Goal: Information Seeking & Learning: Check status

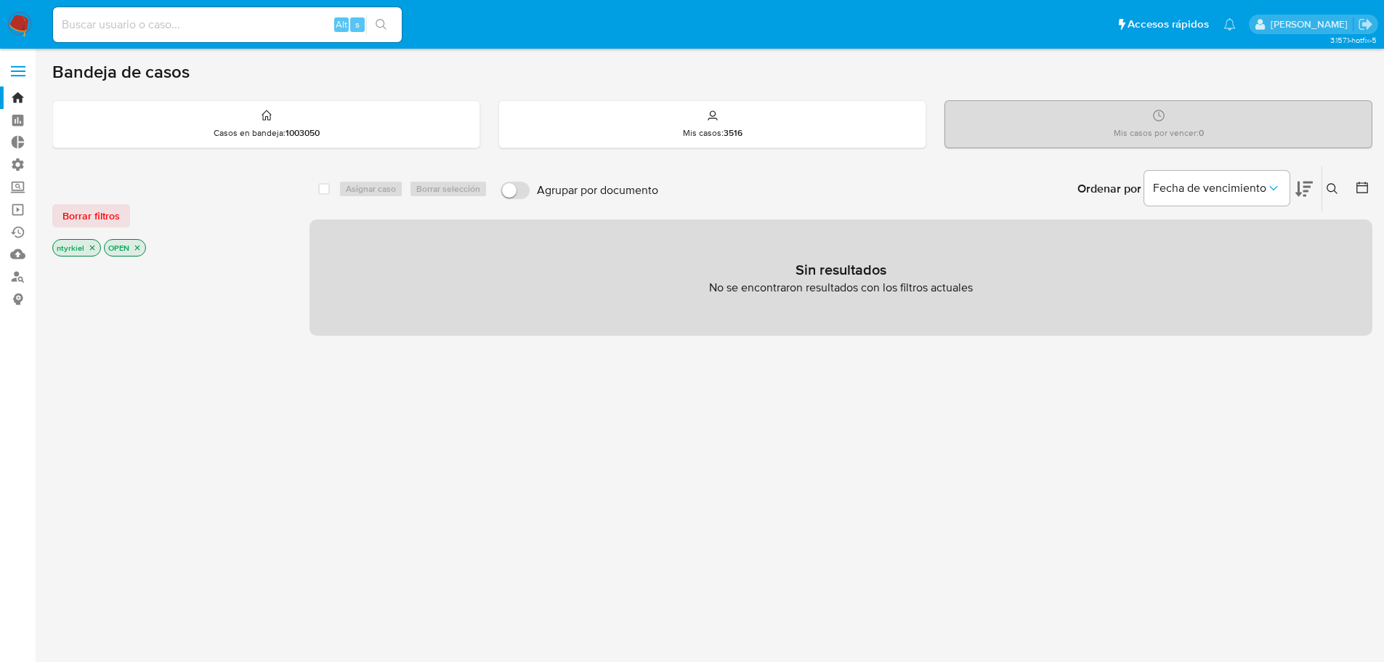
click at [17, 73] on label at bounding box center [18, 71] width 36 height 31
click at [0, 0] on input "checkbox" at bounding box center [0, 0] width 0 height 0
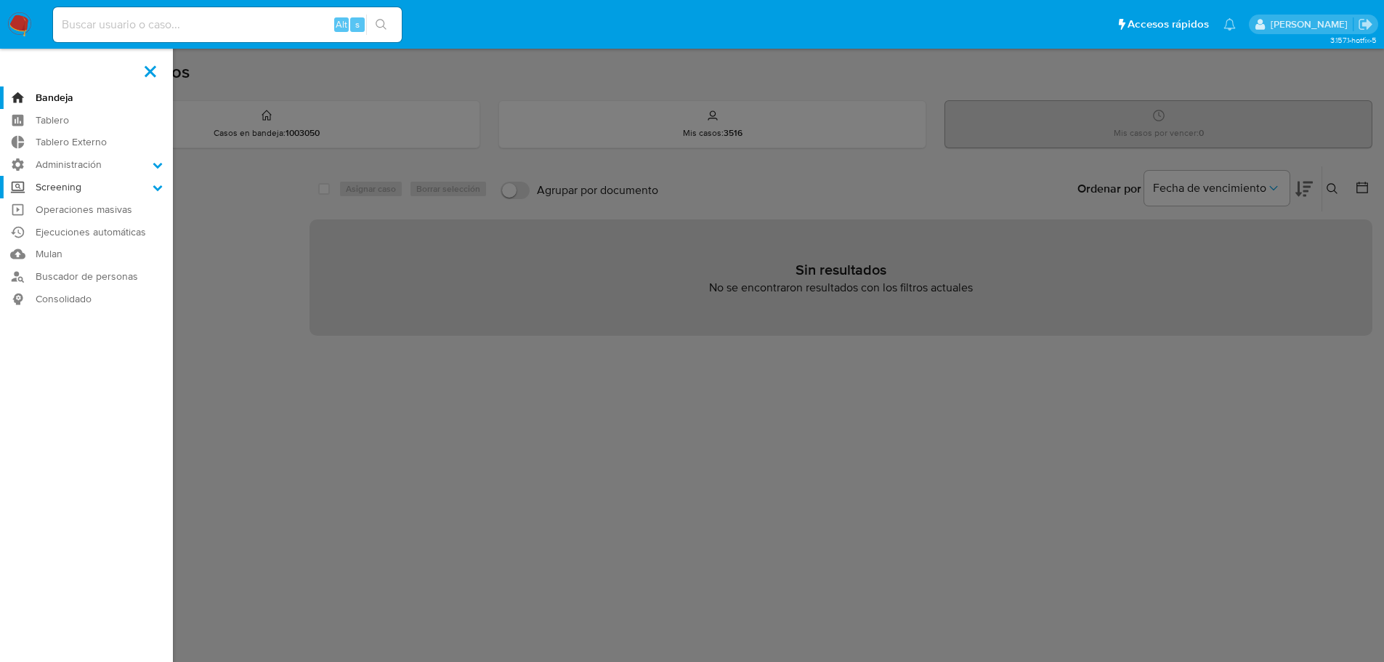
click at [87, 184] on label "Screening" at bounding box center [86, 187] width 173 height 23
click at [0, 0] on input "Screening" at bounding box center [0, 0] width 0 height 0
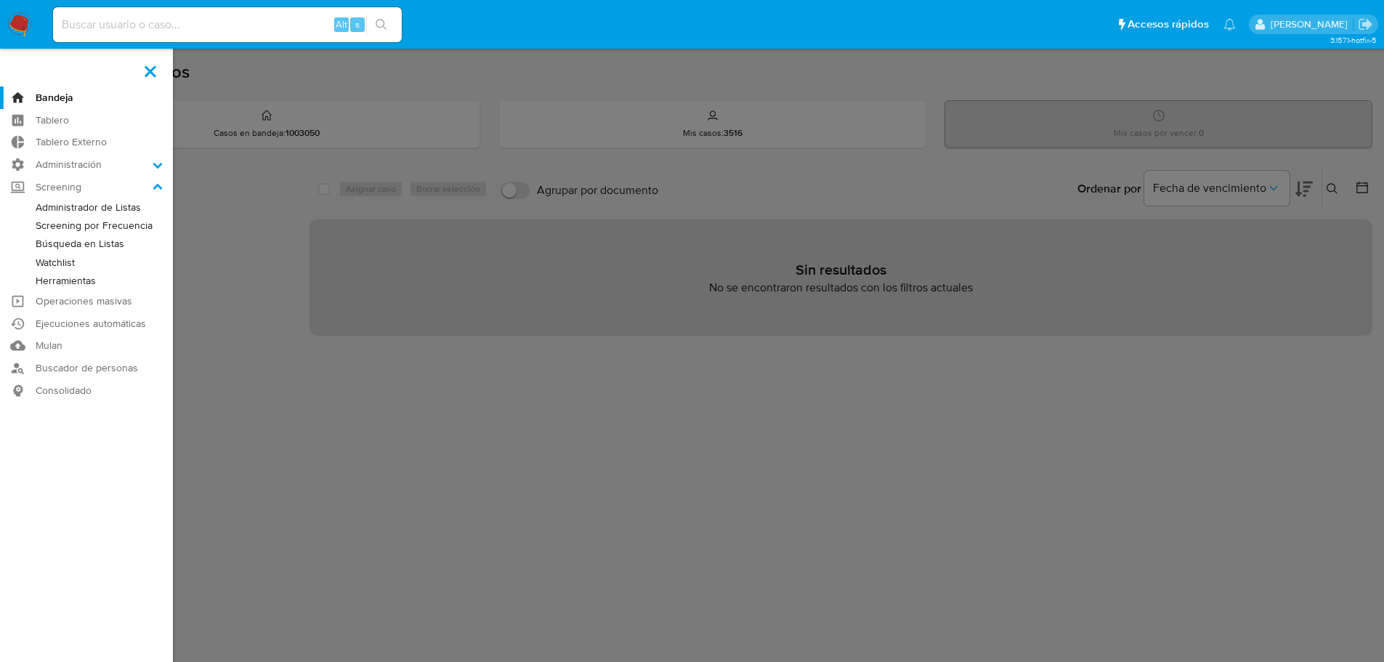
click at [105, 232] on link "Screening por Frecuencia" at bounding box center [86, 225] width 173 height 18
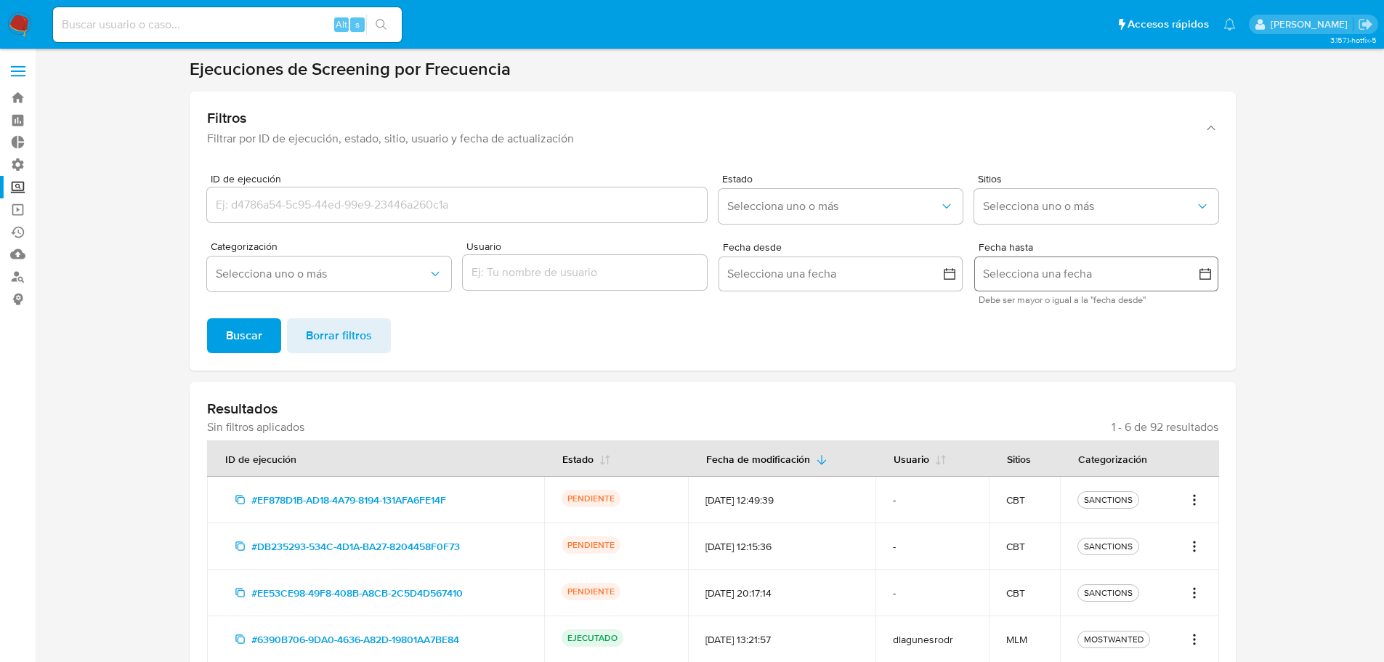
scroll to position [145, 0]
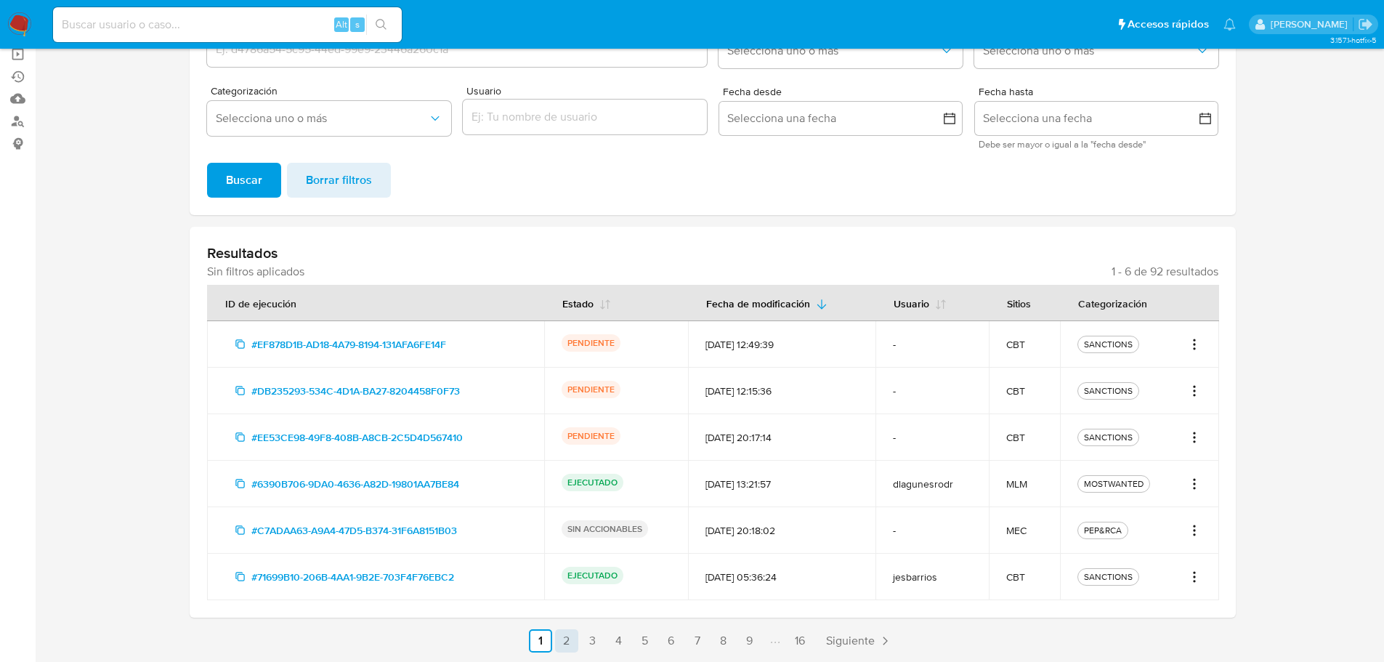
click at [572, 646] on link "2" at bounding box center [566, 640] width 23 height 23
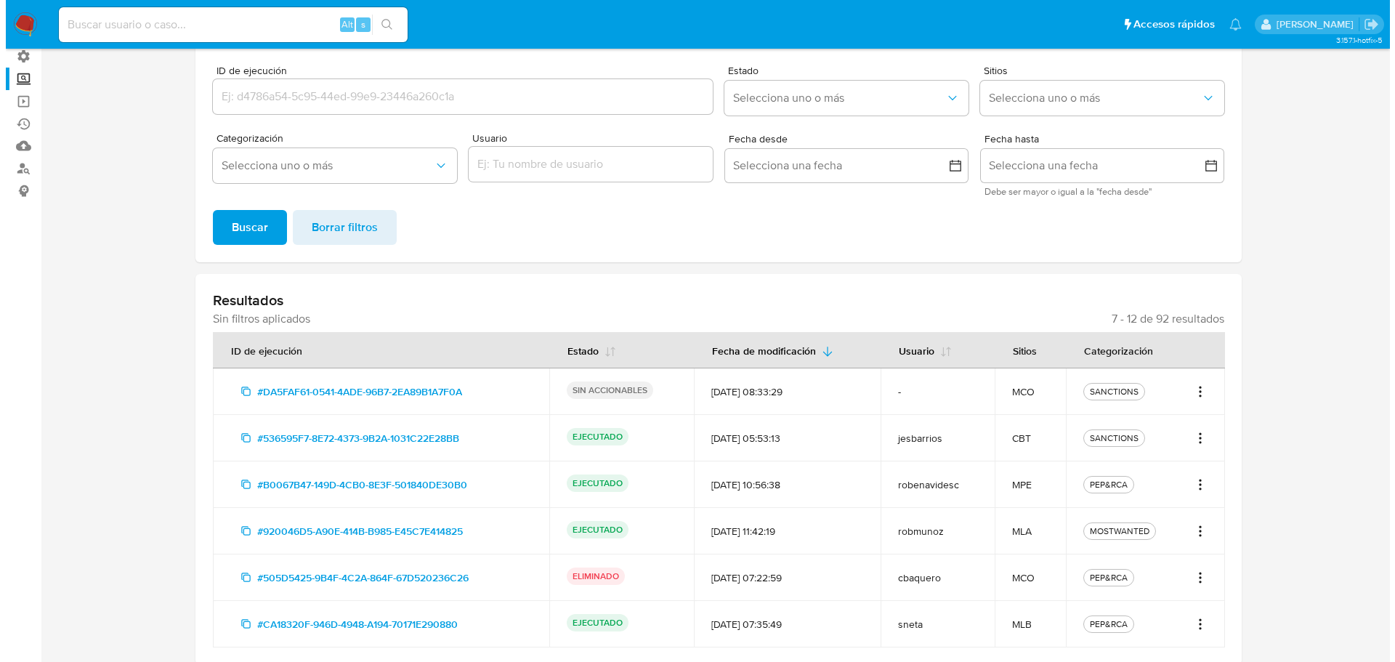
scroll to position [155, 0]
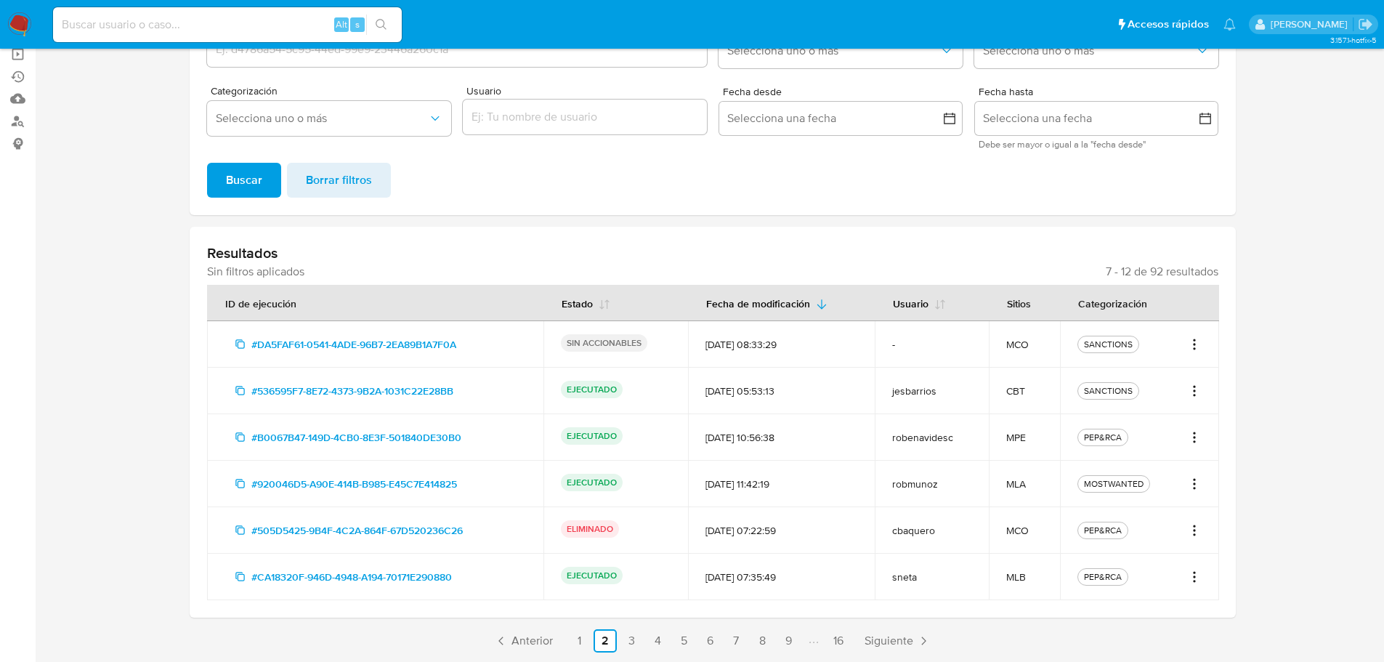
drag, startPoint x: 1031, startPoint y: 484, endPoint x: 1002, endPoint y: 478, distance: 29.1
click at [1002, 478] on td "MLA" at bounding box center [1025, 484] width 72 height 46
drag, startPoint x: 756, startPoint y: 485, endPoint x: 737, endPoint y: 486, distance: 18.9
click at [737, 486] on div "[DATE] 11:42:19" at bounding box center [781, 483] width 153 height 13
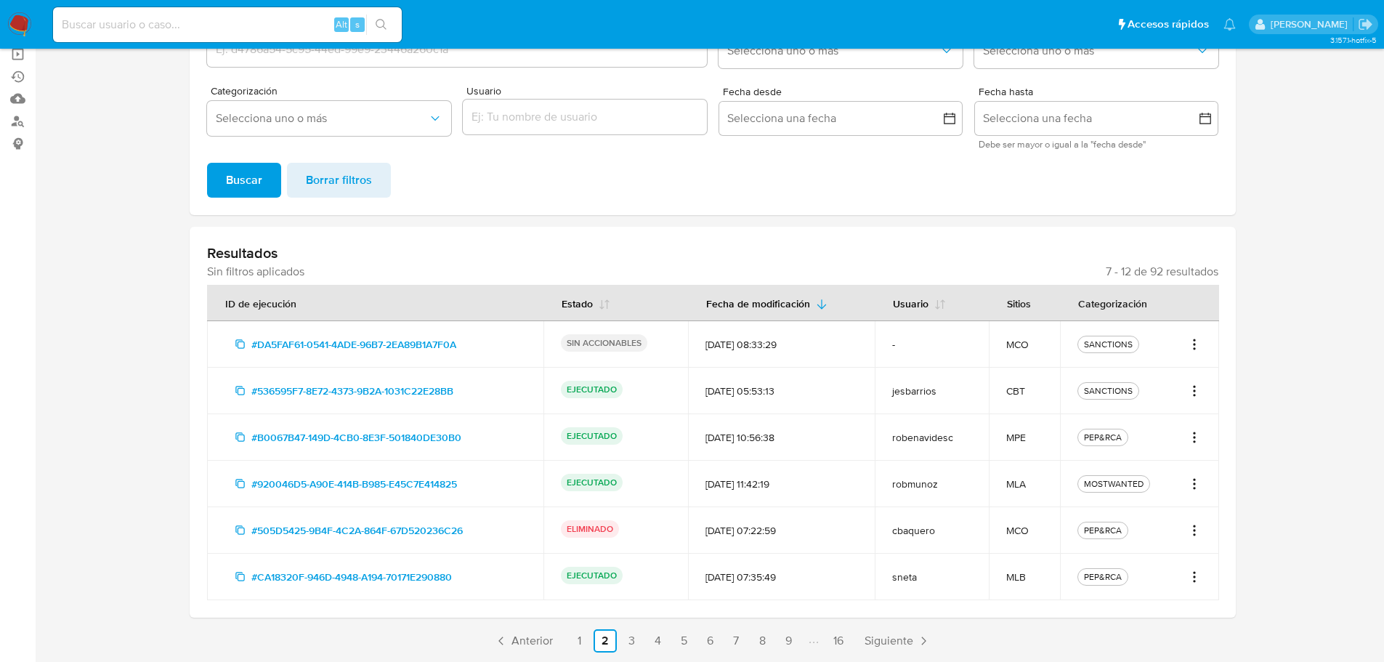
click at [1194, 482] on icon "Acciones" at bounding box center [1194, 483] width 15 height 17
click at [1174, 506] on button "Ver detalles" at bounding box center [1146, 515] width 109 height 35
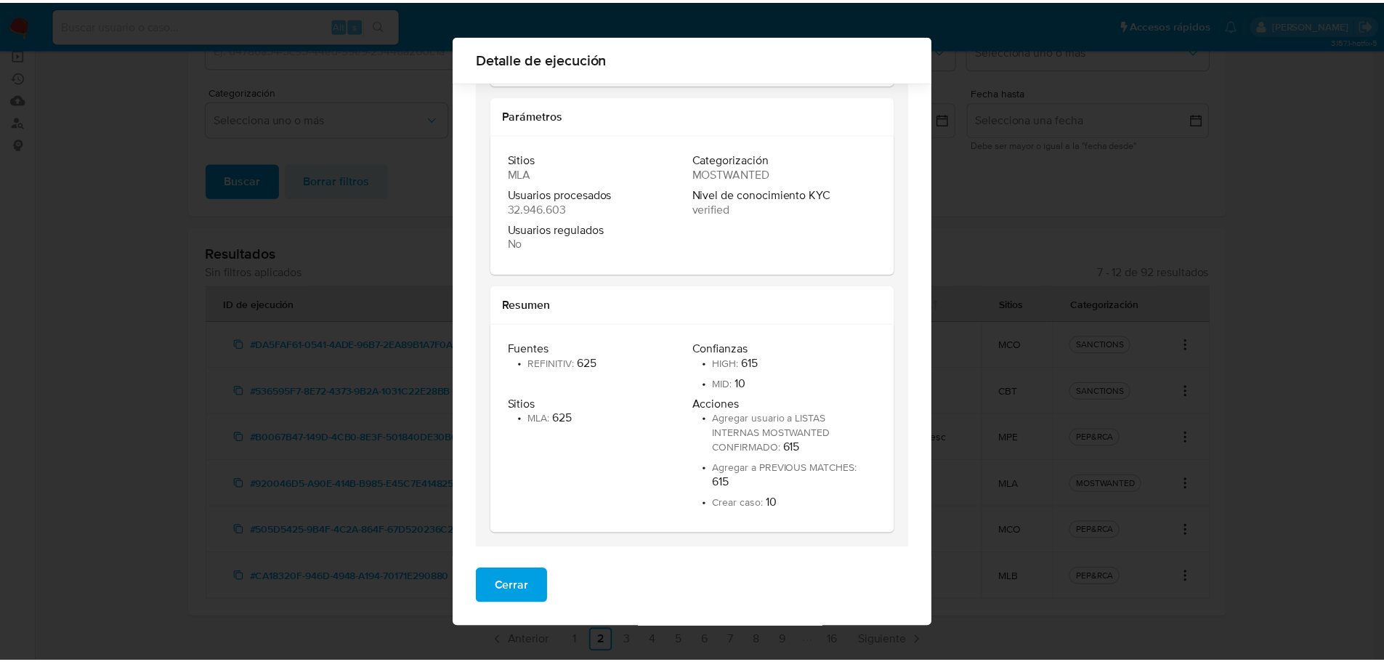
scroll to position [130, 0]
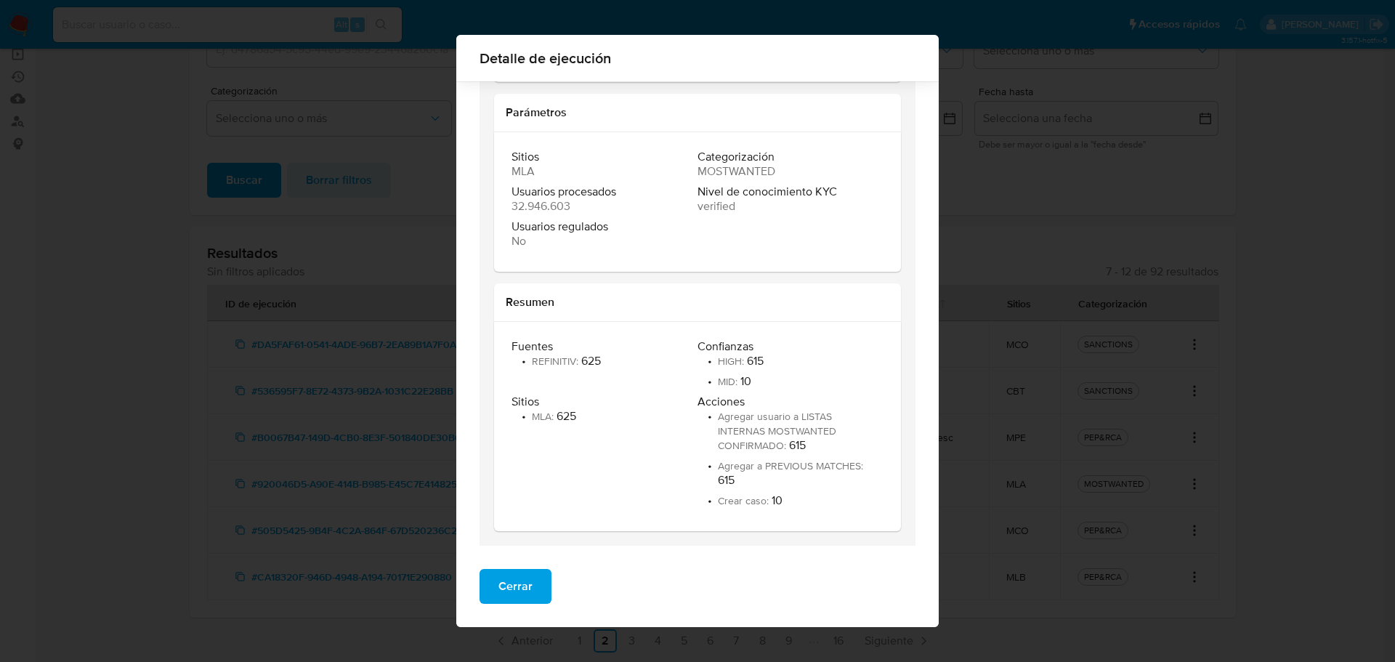
drag, startPoint x: 782, startPoint y: 503, endPoint x: 739, endPoint y: 498, distance: 42.4
click at [739, 498] on li "• Crear caso : 10" at bounding box center [788, 500] width 183 height 15
drag, startPoint x: 733, startPoint y: 476, endPoint x: 703, endPoint y: 404, distance: 78.5
click at [703, 404] on div "Acciones • Agregar usuario a LISTAS INTERNAS MOSTWANTED CONFIRMADO : 615 • Agre…" at bounding box center [790, 450] width 186 height 113
drag, startPoint x: 763, startPoint y: 354, endPoint x: 707, endPoint y: 347, distance: 56.4
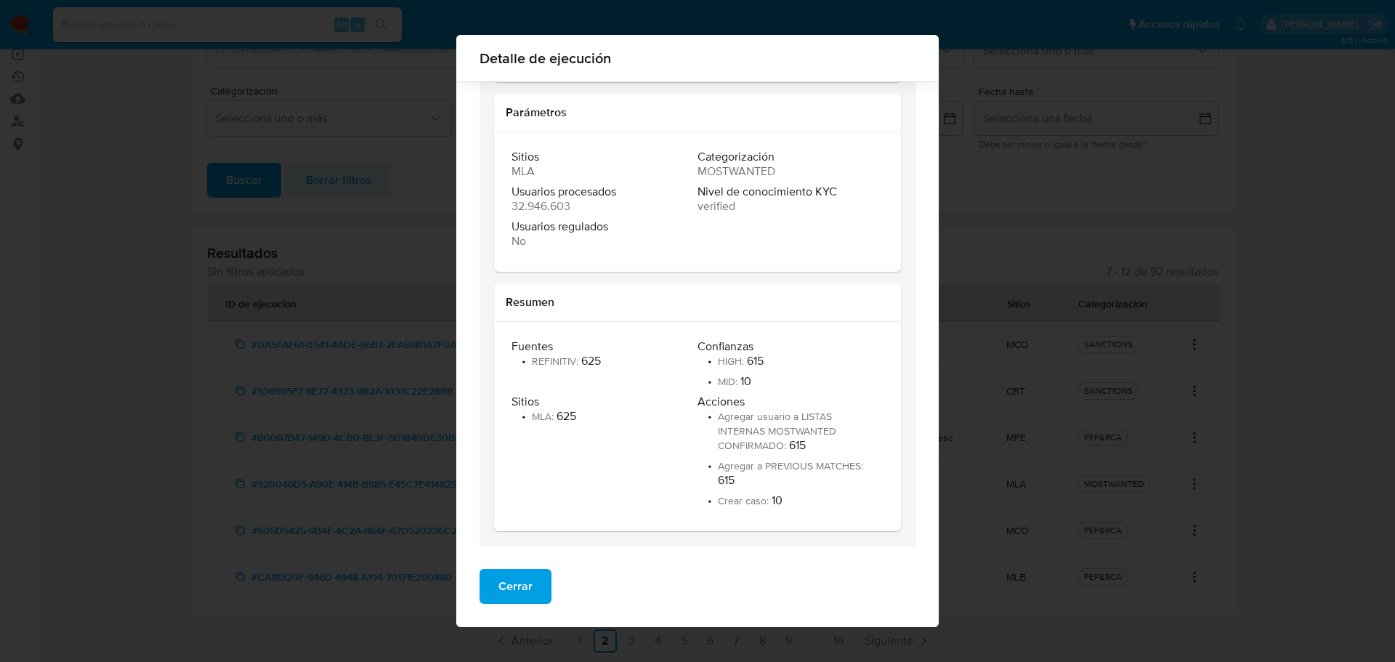
click at [707, 347] on div "Confianzas • HIGH : 615 • MID : 10" at bounding box center [790, 363] width 186 height 49
drag, startPoint x: 730, startPoint y: 386, endPoint x: 702, endPoint y: 359, distance: 39.0
click at [727, 386] on span "MID :" at bounding box center [729, 381] width 23 height 15
click at [737, 508] on div "[PERSON_NAME] • REFINITIV : 625 Confianzas • HIGH : 615 • MID : 10 Sitios • MLA…" at bounding box center [697, 426] width 372 height 174
click at [507, 591] on span "Cerrar" at bounding box center [515, 586] width 34 height 32
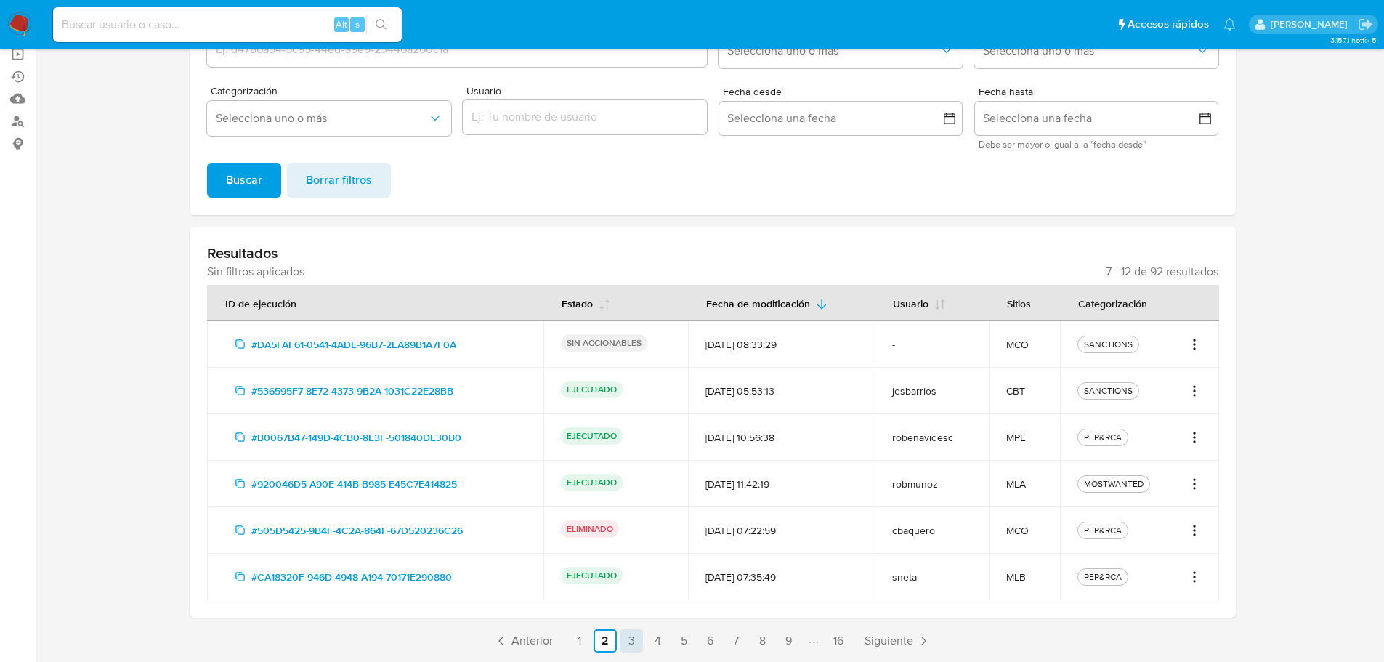
click at [630, 635] on link "3" at bounding box center [631, 640] width 23 height 23
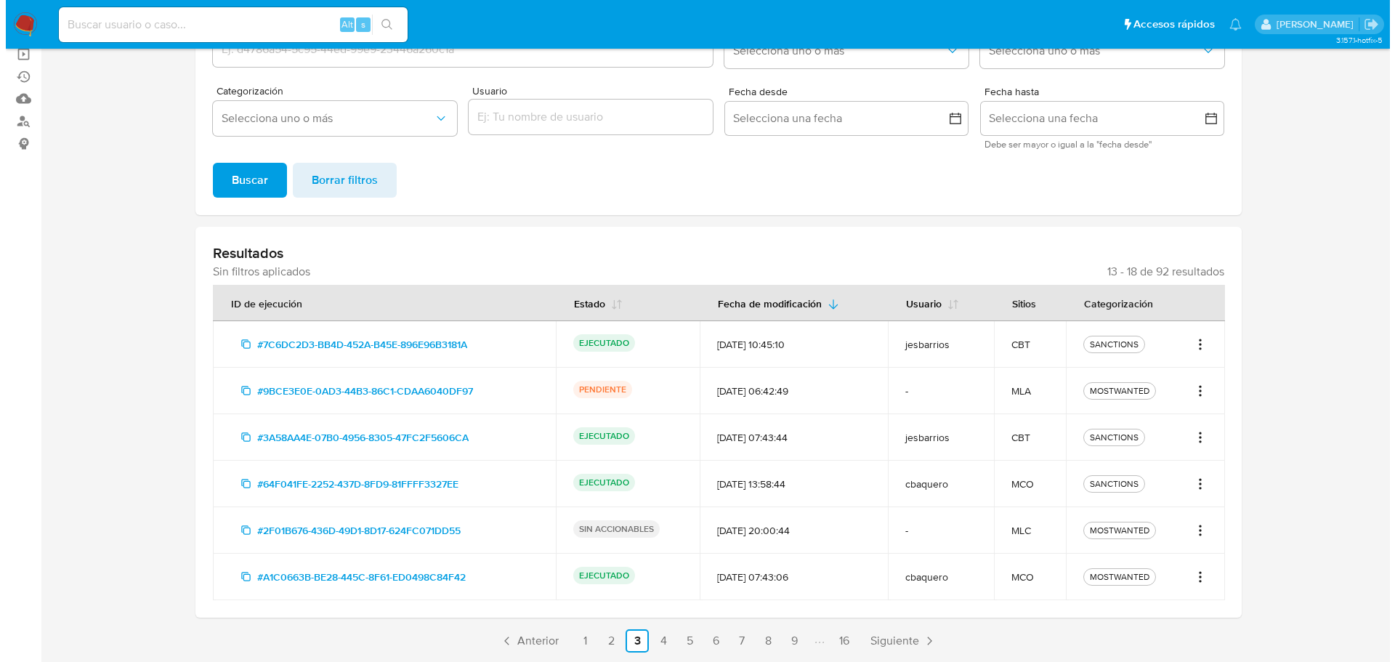
scroll to position [0, 0]
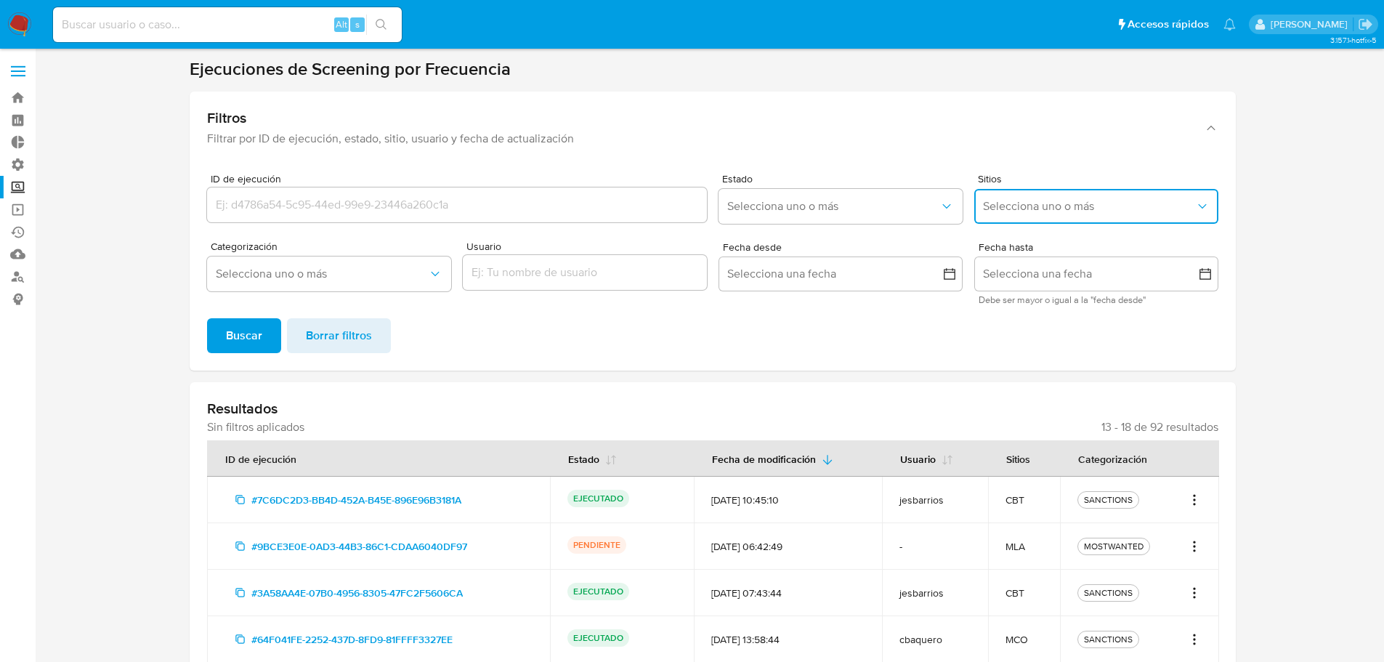
click at [1054, 206] on span "Selecciona uno o más" at bounding box center [1089, 206] width 212 height 15
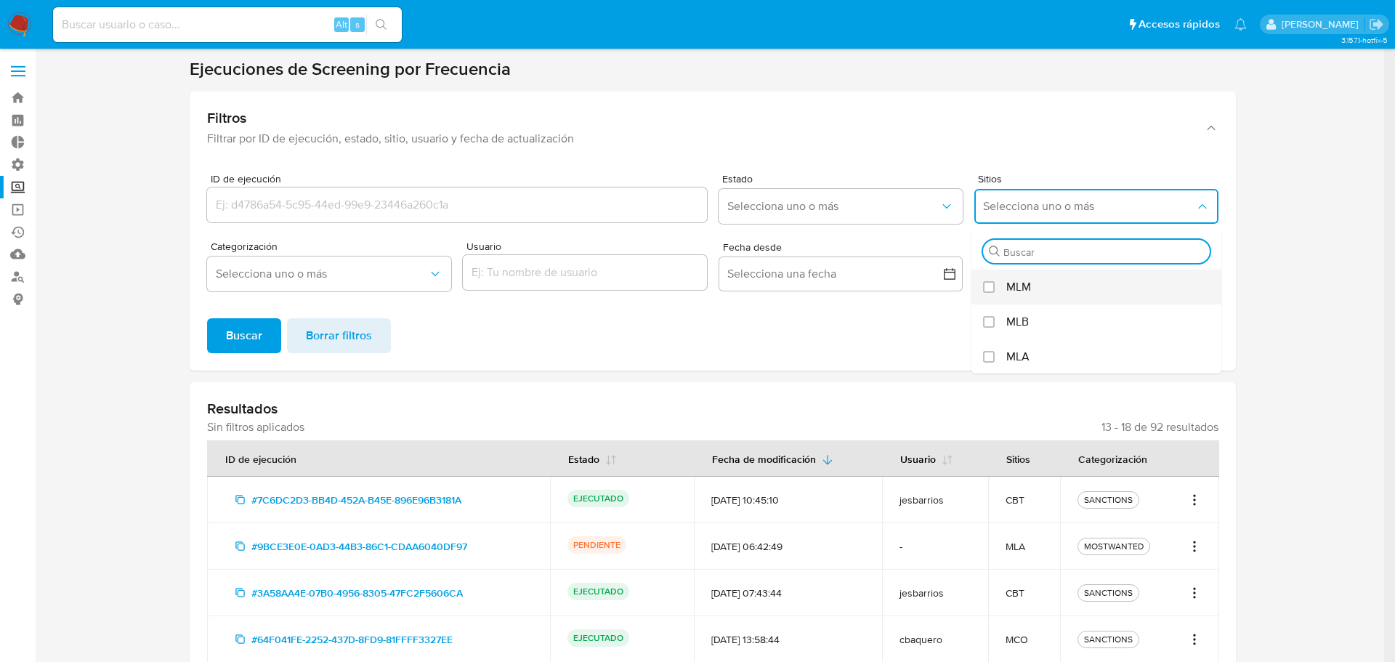
scroll to position [590, 0]
click at [1035, 350] on div "MLA" at bounding box center [1103, 355] width 195 height 35
checkbox input "true"
click at [743, 361] on div "ID de ejecución Estado Selecciona uno o más Sitios Buscar MLV ROW MBO MSV MNI M…" at bounding box center [707, 266] width 1046 height 208
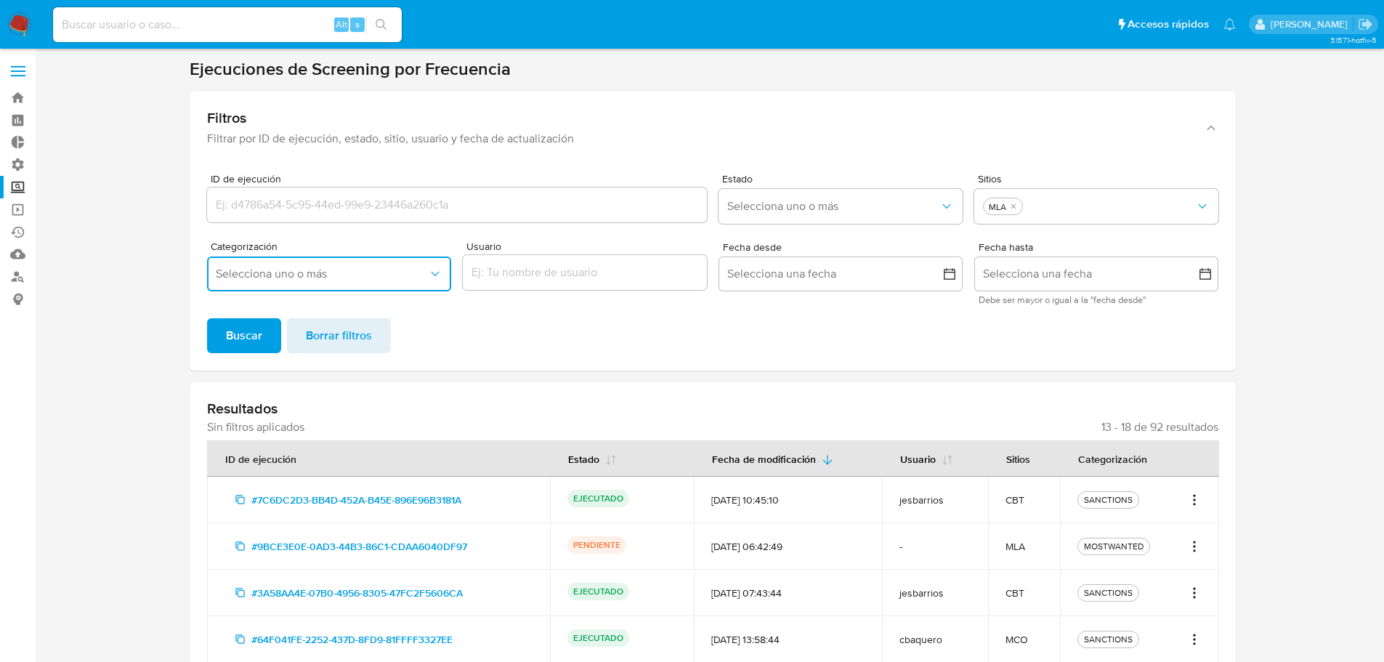
click at [384, 278] on span "Selecciona uno o más" at bounding box center [322, 274] width 212 height 15
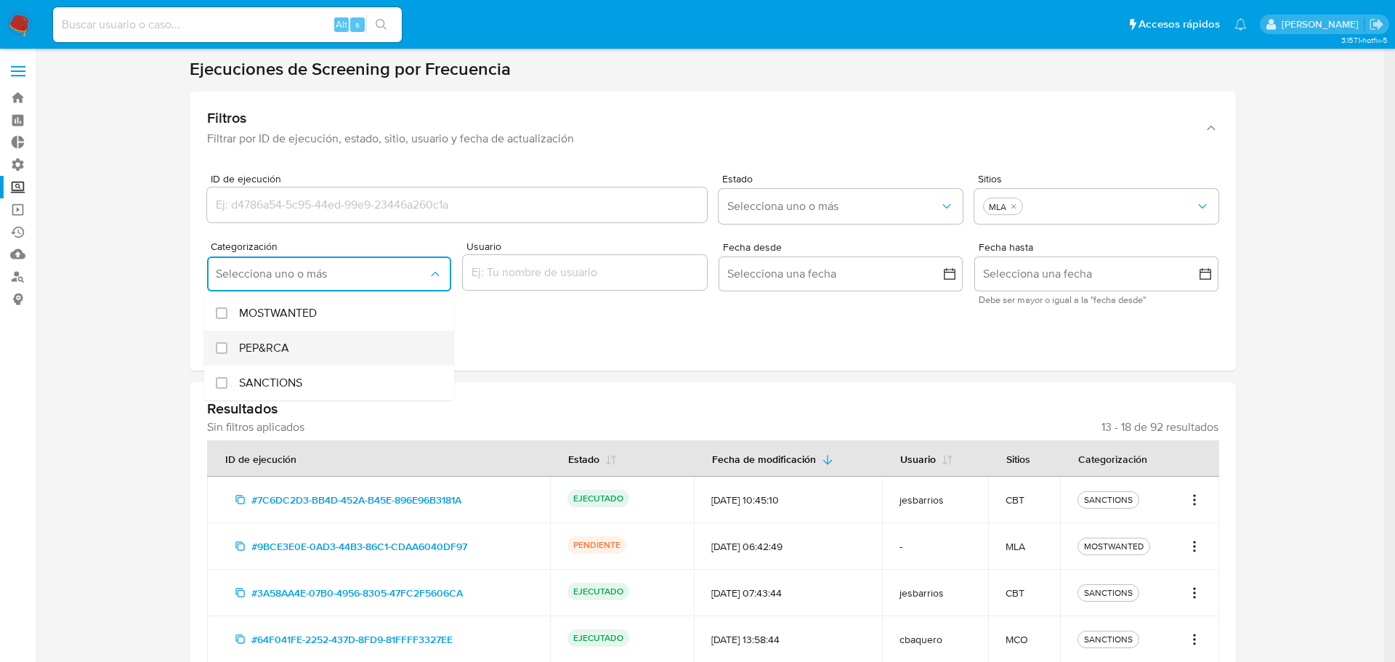
click at [264, 341] on span "PEP&RCA" at bounding box center [264, 348] width 50 height 15
checkbox input "true"
click at [604, 369] on div "ID de ejecución Estado Selecciona uno o más Sitios MLA Categorización MOSTWANTE…" at bounding box center [713, 266] width 1046 height 208
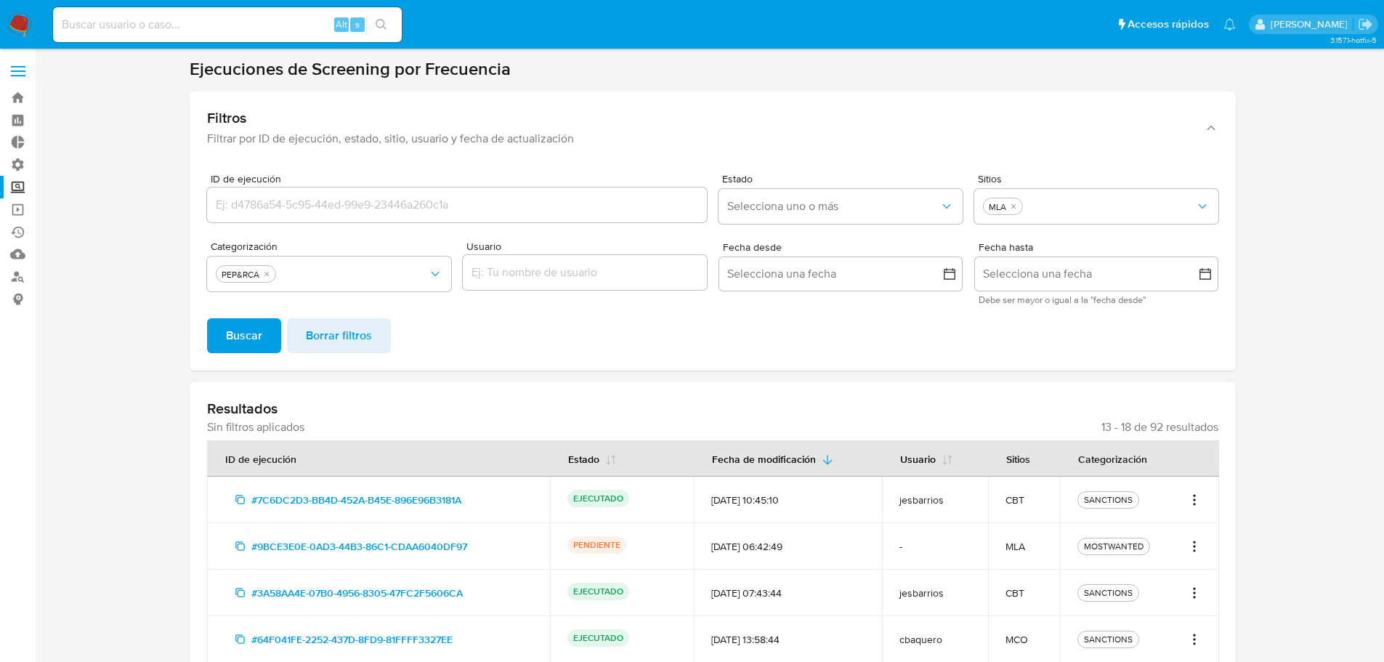
click at [235, 337] on span "Buscar" at bounding box center [244, 336] width 36 height 32
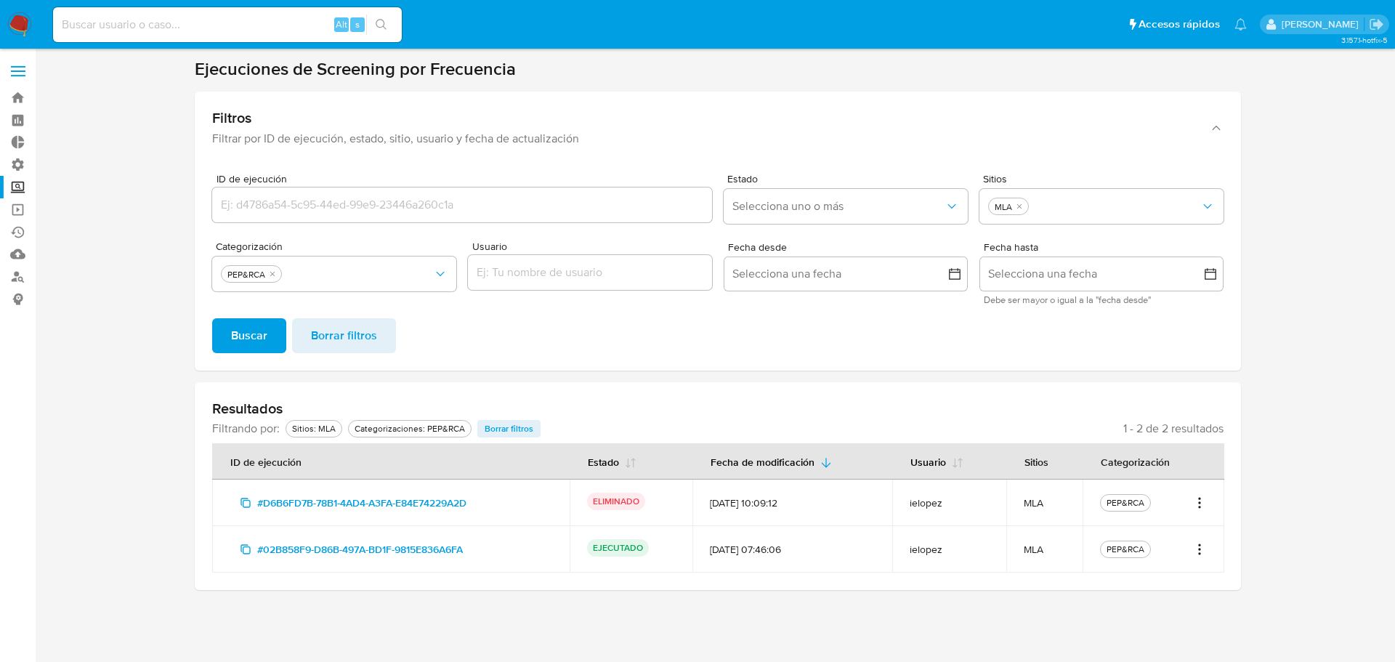
click at [1198, 552] on icon "Acciones" at bounding box center [1199, 548] width 15 height 17
click at [1184, 575] on button "Ver detalles" at bounding box center [1152, 581] width 109 height 35
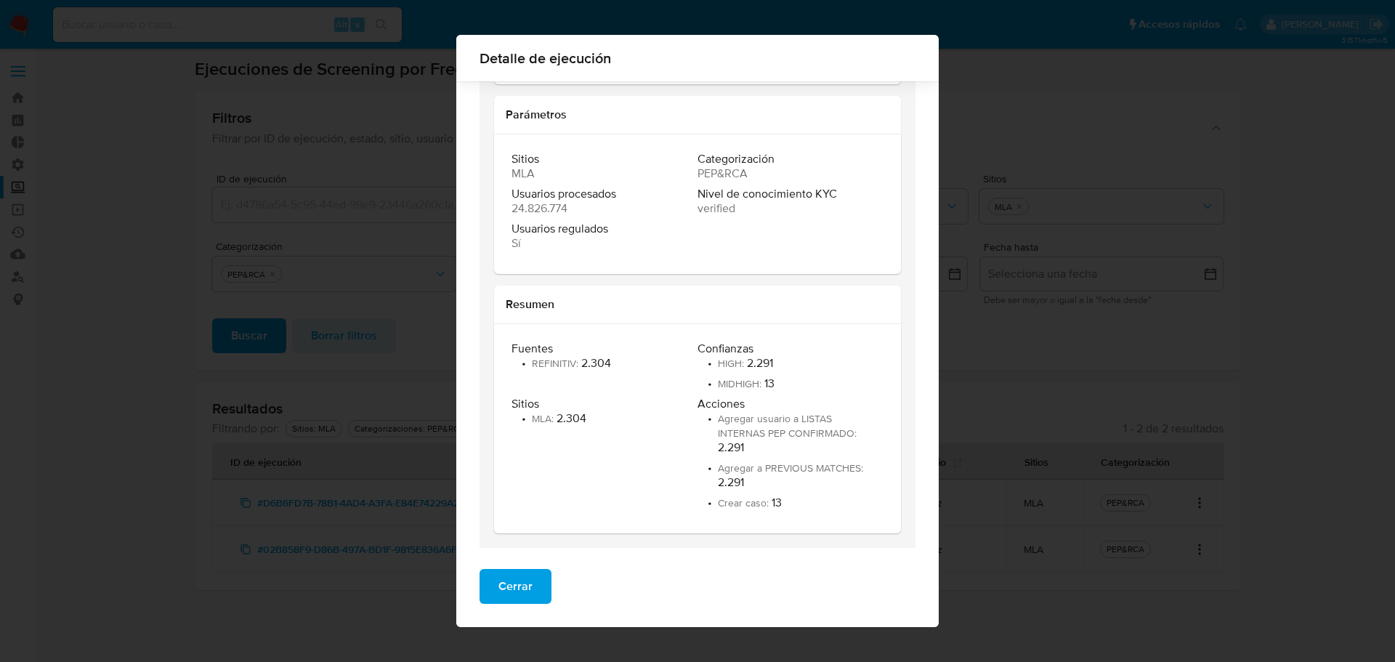
scroll to position [130, 0]
drag, startPoint x: 775, startPoint y: 498, endPoint x: 759, endPoint y: 498, distance: 16.0
click at [759, 498] on li "• Crear caso : 13" at bounding box center [788, 500] width 183 height 15
click at [760, 498] on span "Crear caso :" at bounding box center [745, 500] width 54 height 15
drag, startPoint x: 744, startPoint y: 482, endPoint x: 728, endPoint y: 482, distance: 16.7
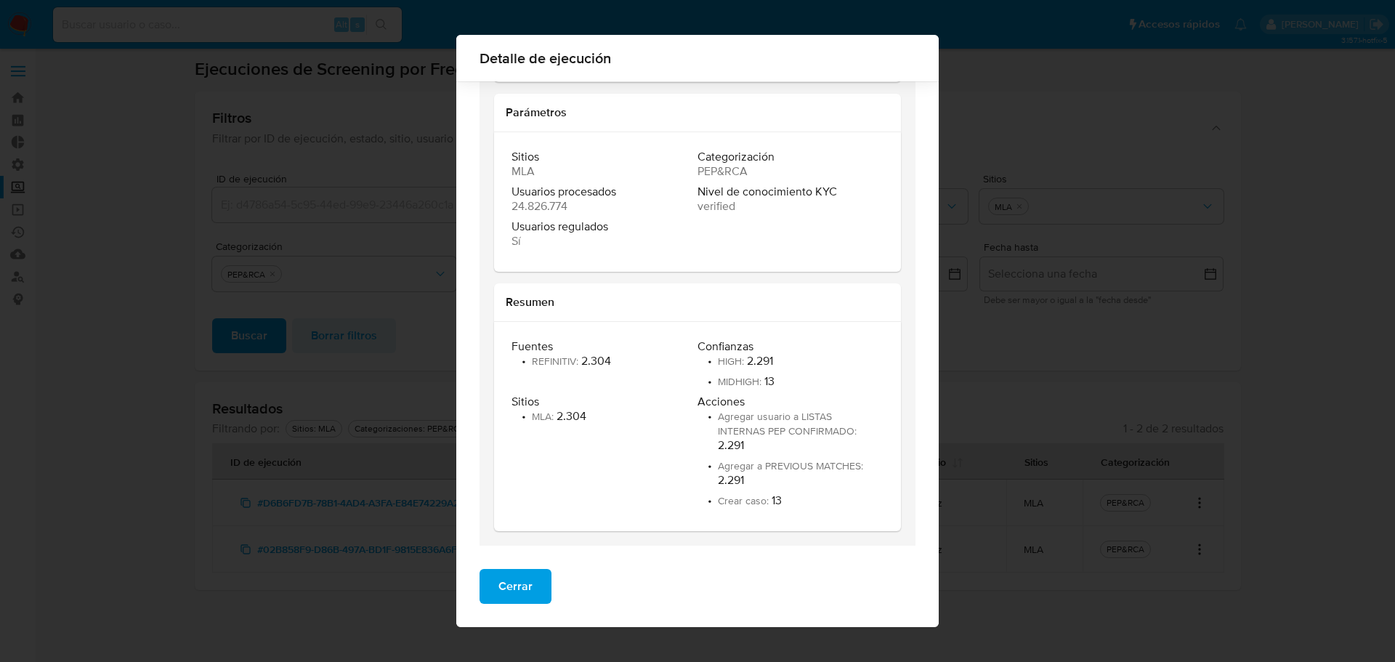
click at [728, 482] on li "• Agregar a PREVIOUS MATCHES : 2.291" at bounding box center [788, 472] width 183 height 29
click at [733, 447] on li "• Agregar usuario a LISTAS INTERNAS PEP CONFIRMADO : 2.291" at bounding box center [788, 431] width 183 height 44
drag, startPoint x: 770, startPoint y: 358, endPoint x: 752, endPoint y: 354, distance: 17.8
click at [752, 354] on div "Confianzas • HIGH : 2.291 • MIDHIGH : 13" at bounding box center [790, 363] width 186 height 49
click at [760, 380] on li "• MIDHIGH : 13" at bounding box center [735, 381] width 77 height 15
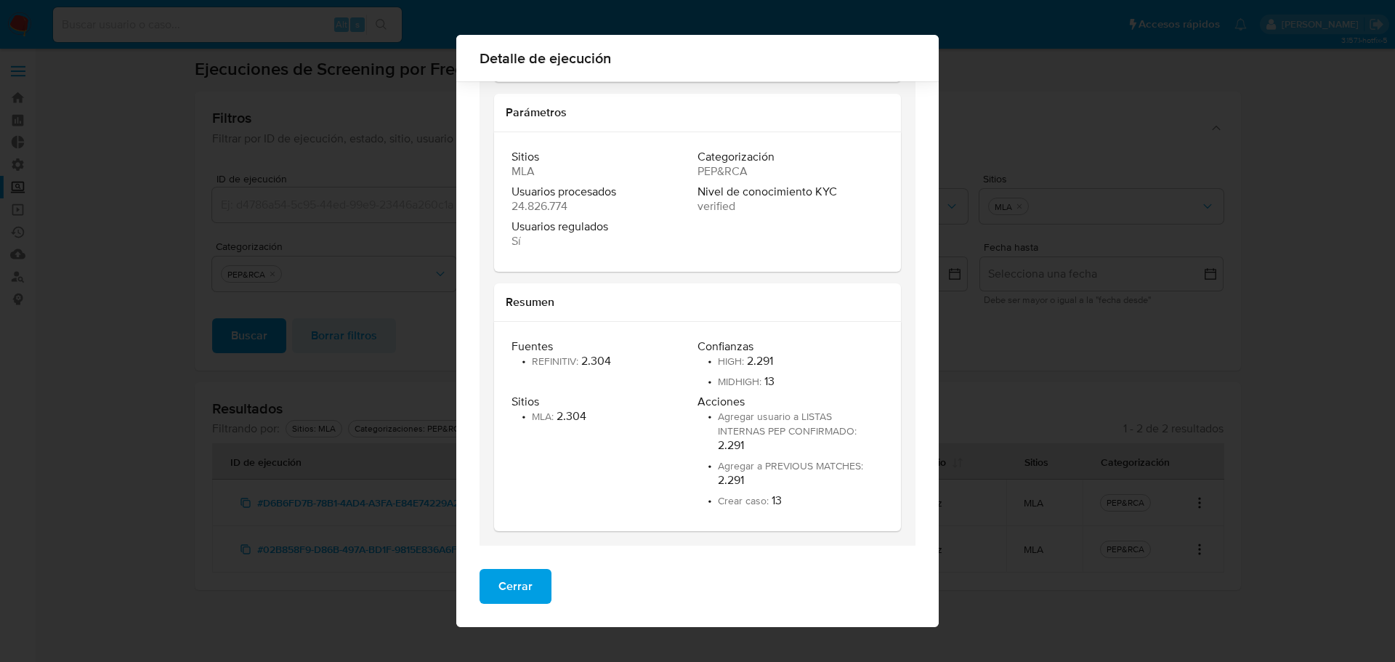
drag, startPoint x: 776, startPoint y: 383, endPoint x: 734, endPoint y: 383, distance: 42.1
click at [734, 383] on div "Confianzas • HIGH : 2.291 • MIDHIGH : 13" at bounding box center [790, 363] width 186 height 49
click at [735, 384] on span "MIDHIGH :" at bounding box center [741, 381] width 46 height 15
click at [520, 591] on span "Cerrar" at bounding box center [515, 586] width 34 height 32
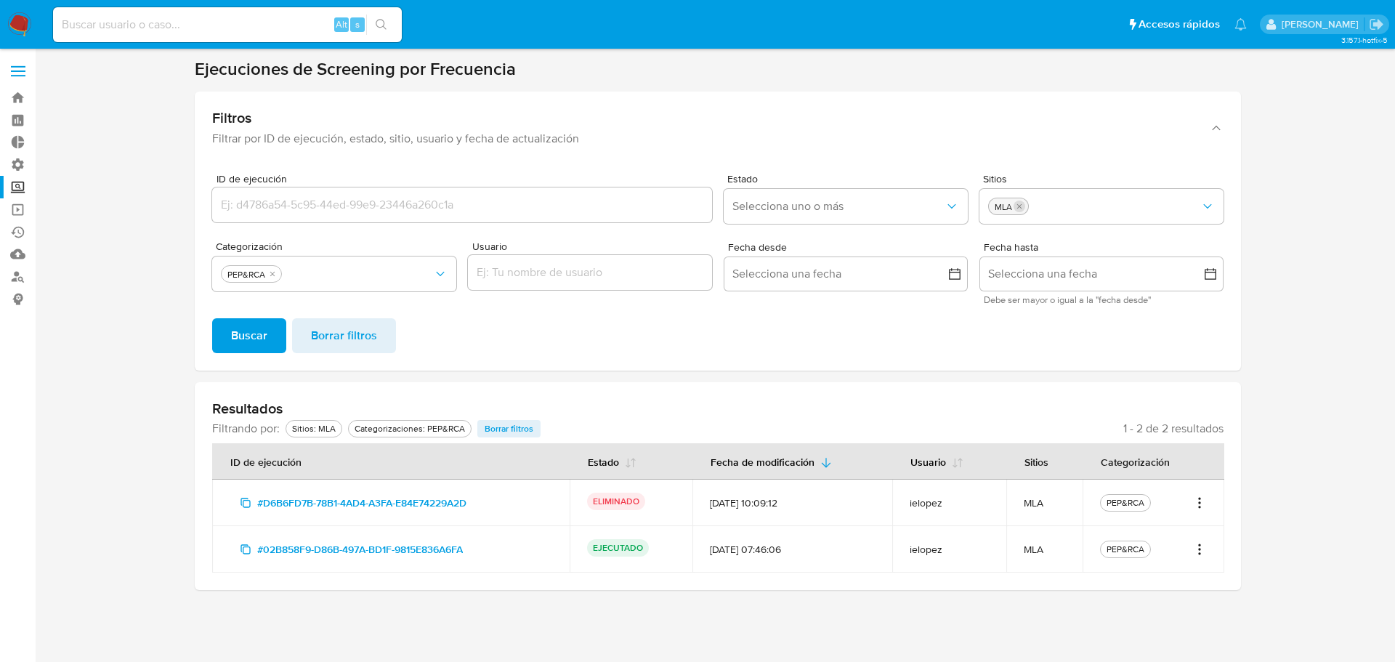
click at [1017, 203] on icon "quitar MLA" at bounding box center [1019, 206] width 9 height 9
click at [270, 274] on icon "quitar PEP&RCA" at bounding box center [272, 273] width 9 height 9
click at [1159, 212] on span "Selecciona uno o más" at bounding box center [1094, 206] width 212 height 15
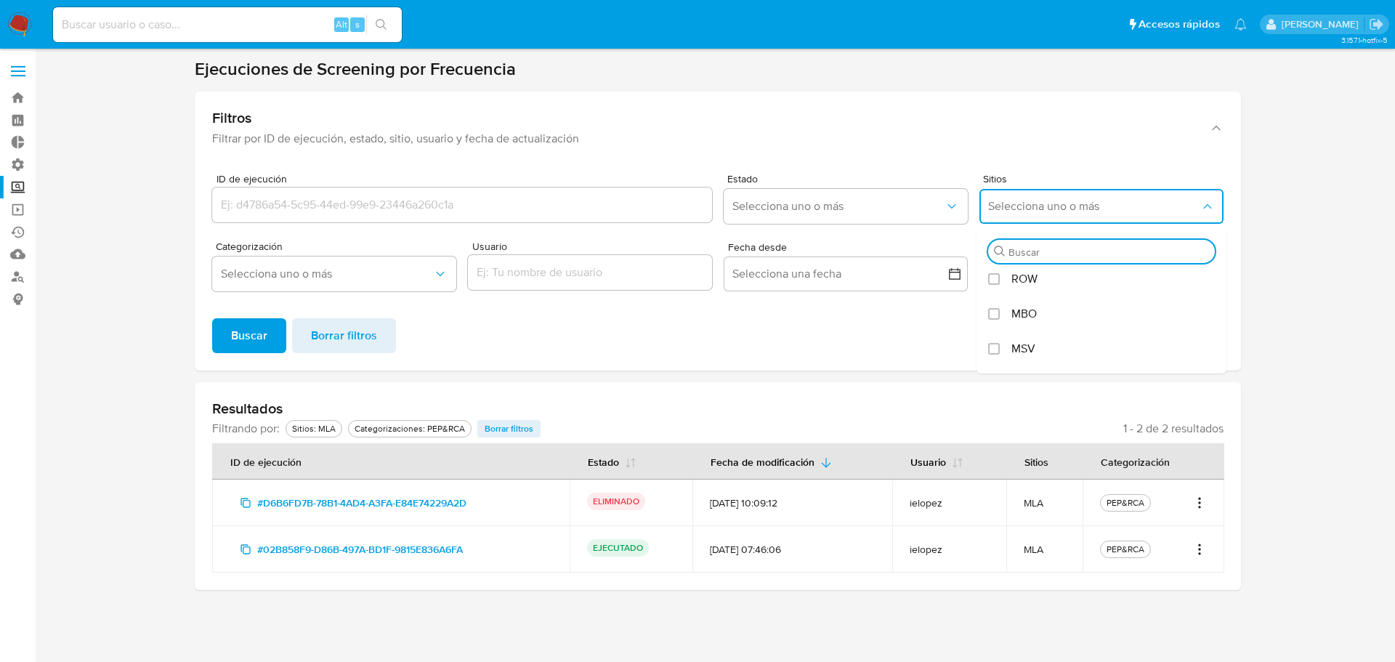
scroll to position [0, 0]
type input "mlc"
click at [1043, 280] on div "MLC" at bounding box center [1108, 283] width 195 height 35
checkbox input "true"
click at [912, 346] on div "Buscar Borrar filtros" at bounding box center [717, 335] width 1011 height 35
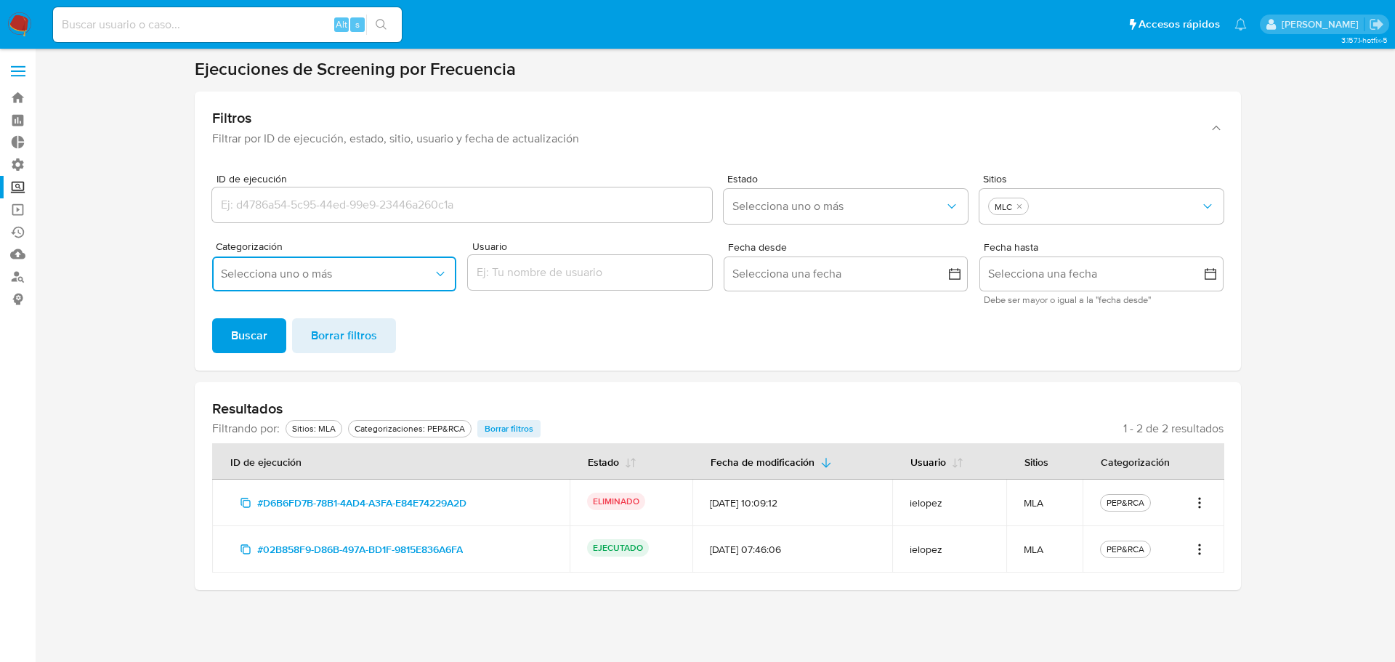
click at [418, 286] on button "Selecciona uno o más" at bounding box center [334, 273] width 244 height 35
click at [244, 350] on span "PEP&RCA" at bounding box center [269, 348] width 50 height 15
checkbox input "true"
click at [148, 345] on section at bounding box center [717, 324] width 1331 height 532
click at [254, 337] on span "Buscar" at bounding box center [249, 336] width 36 height 32
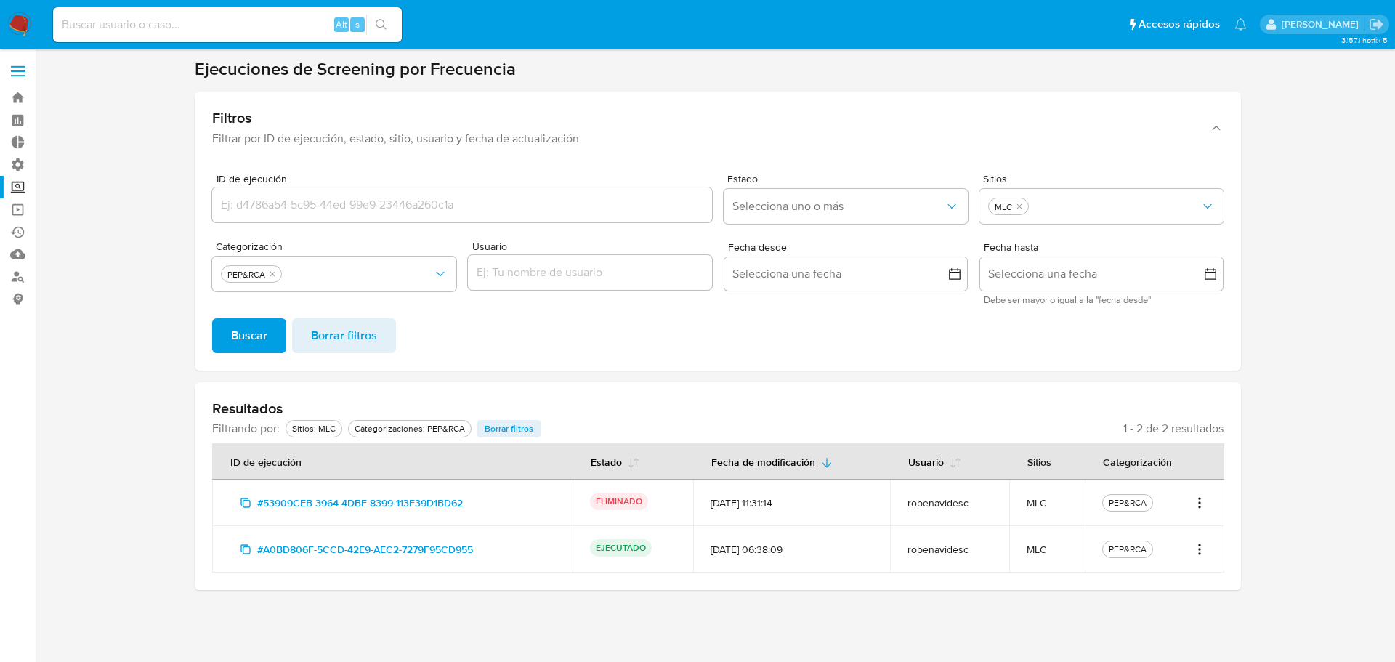
drag, startPoint x: 726, startPoint y: 548, endPoint x: 737, endPoint y: 548, distance: 10.2
click at [737, 548] on div "[DATE] 06:38:09" at bounding box center [791, 549] width 162 height 13
click at [768, 548] on div "[DATE] 06:38:09" at bounding box center [791, 549] width 162 height 13
click at [1197, 552] on icon "Acciones" at bounding box center [1199, 548] width 15 height 17
click at [1177, 577] on button "Ver detalles" at bounding box center [1152, 581] width 109 height 35
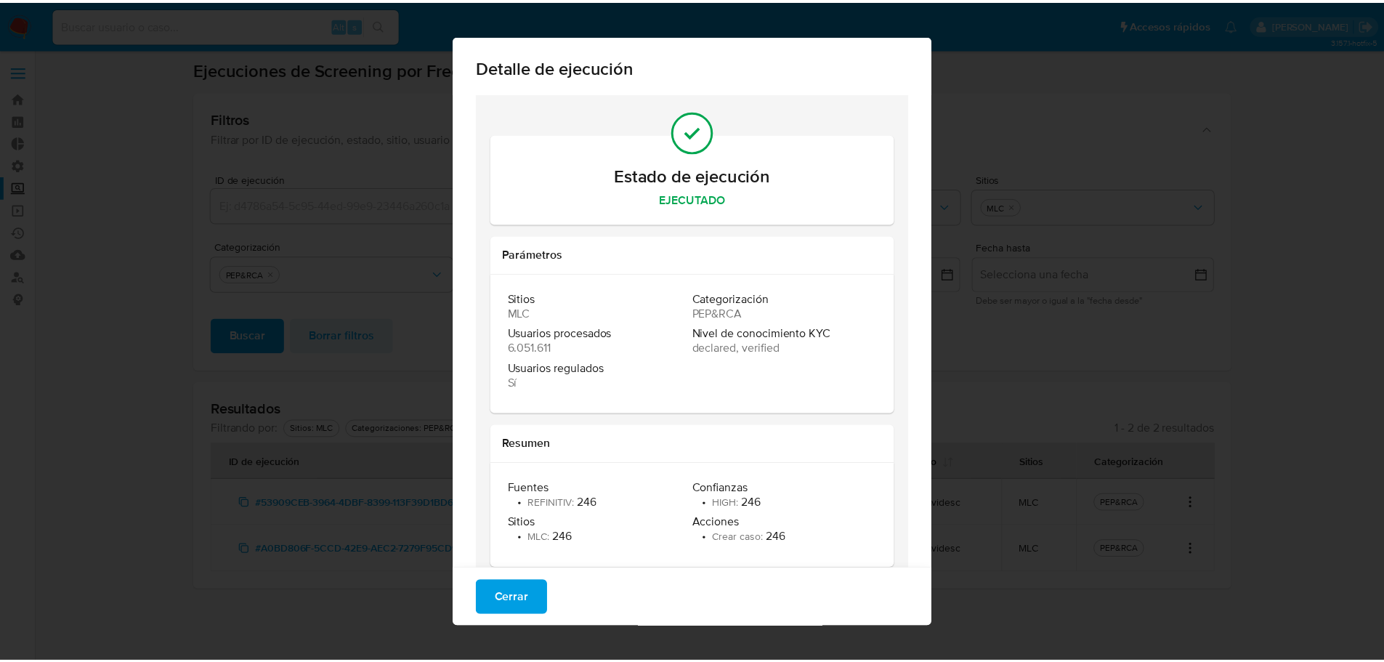
scroll to position [26, 0]
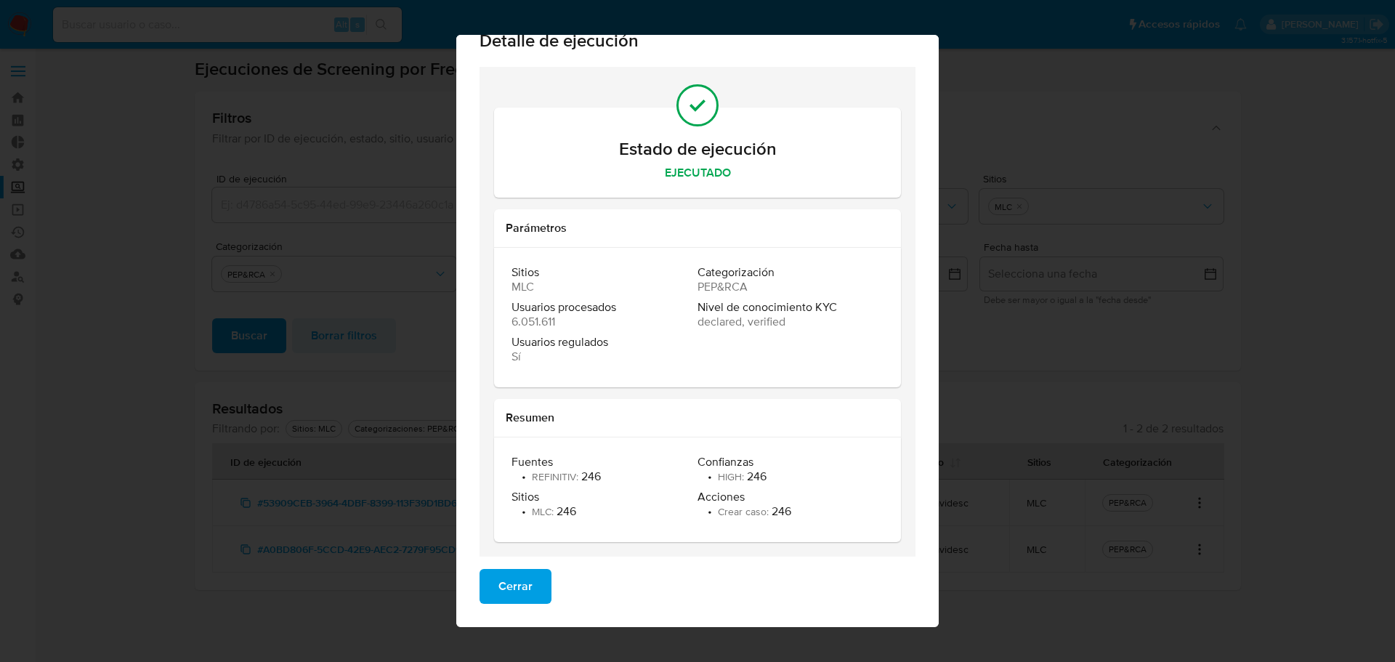
click at [519, 585] on span "Cerrar" at bounding box center [515, 586] width 34 height 32
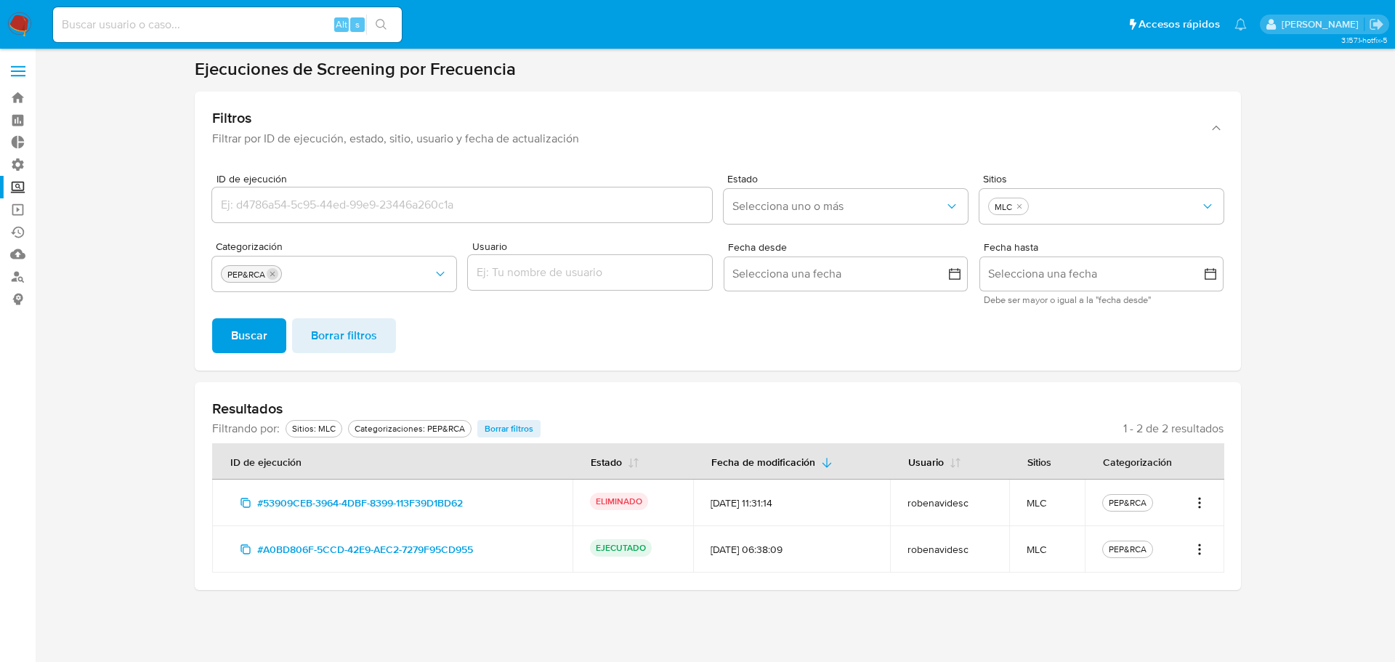
click at [275, 274] on icon "quitar PEP&RCA" at bounding box center [272, 273] width 9 height 9
click at [1028, 202] on li "MLC" at bounding box center [1010, 206] width 45 height 17
click at [1022, 209] on icon "quitar MLC" at bounding box center [1019, 206] width 9 height 9
click at [251, 344] on span "Buscar" at bounding box center [249, 336] width 36 height 32
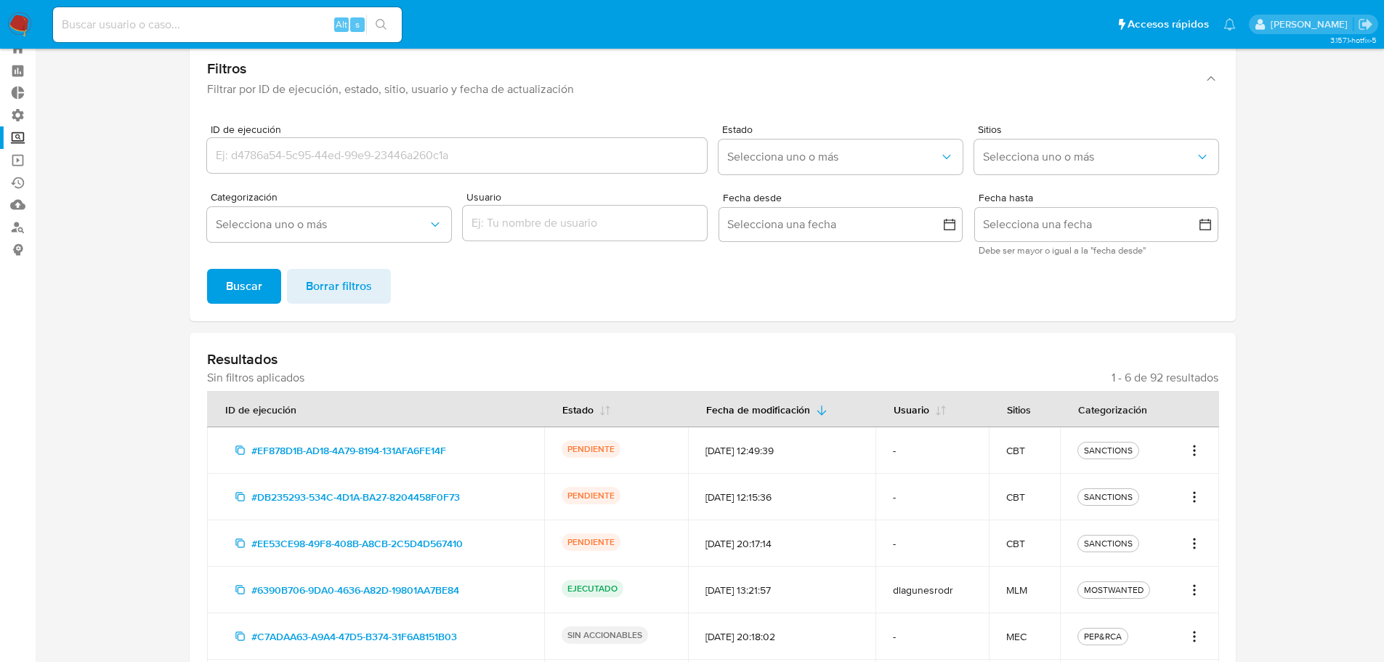
scroll to position [155, 0]
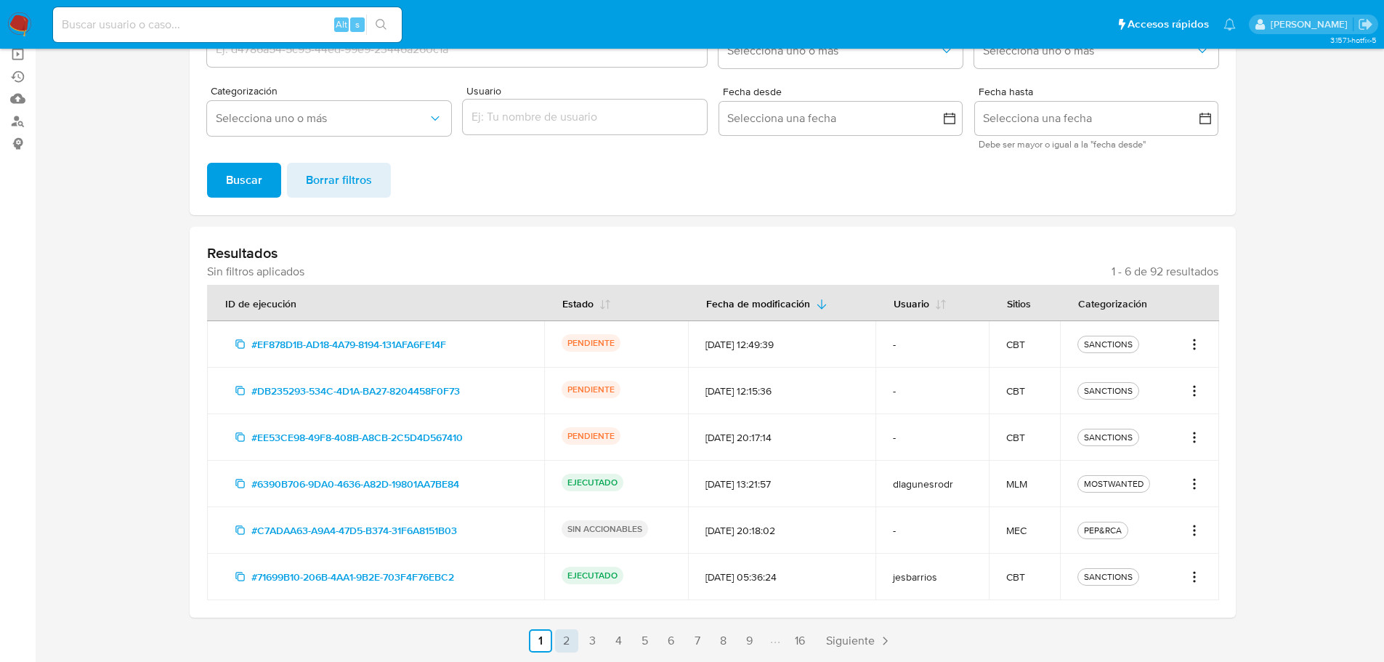
click at [567, 636] on link "2" at bounding box center [566, 640] width 23 height 23
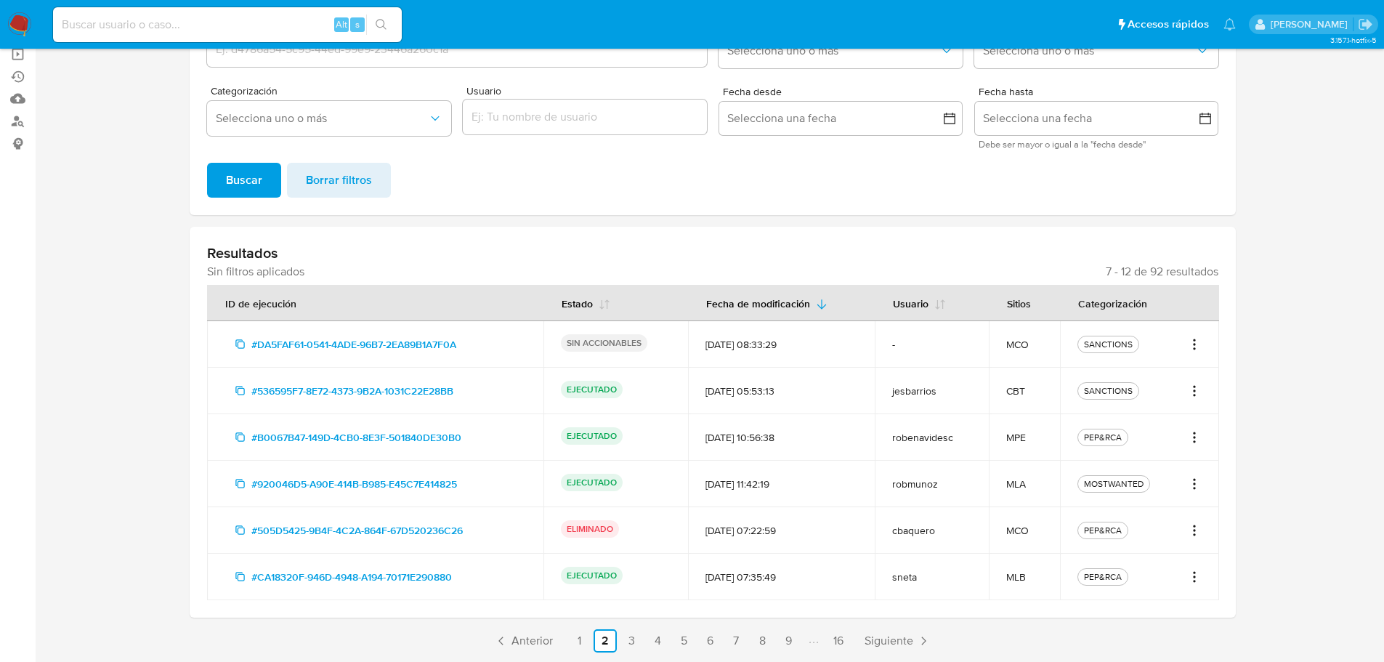
click at [1192, 527] on icon "Acciones" at bounding box center [1194, 530] width 15 height 17
click at [1140, 559] on button "Ver detalles" at bounding box center [1146, 562] width 109 height 35
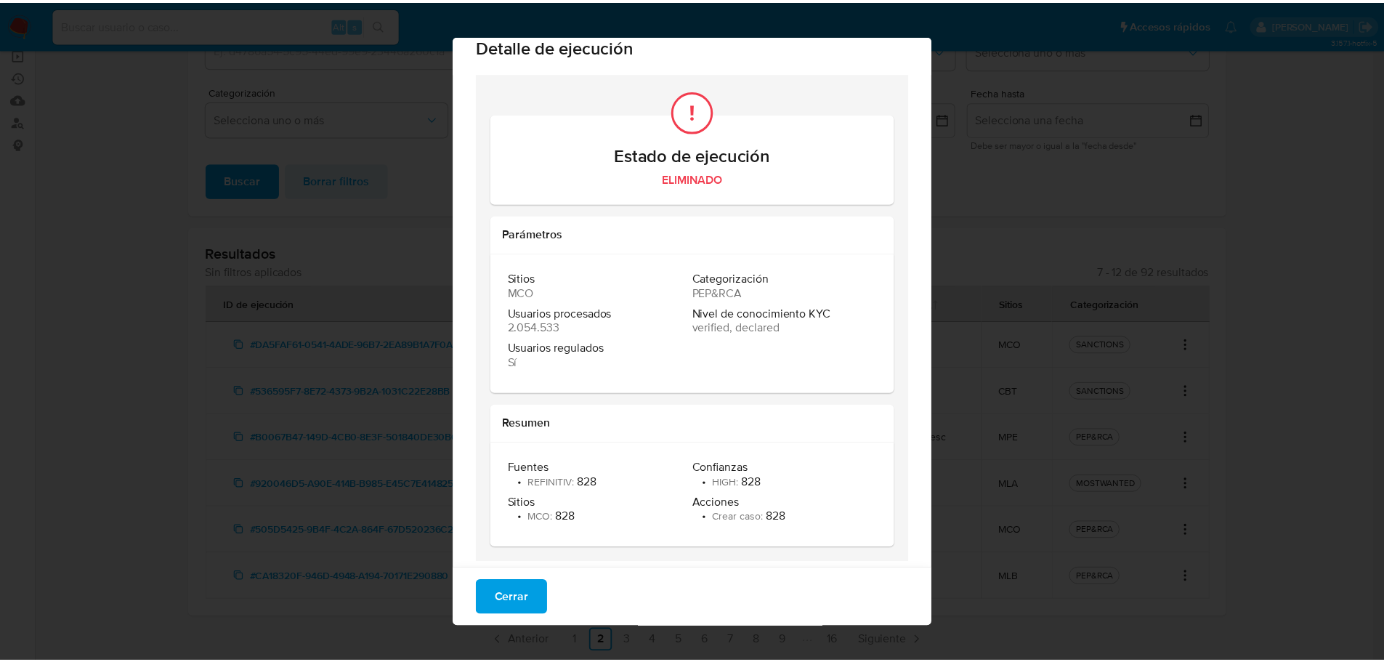
scroll to position [26, 0]
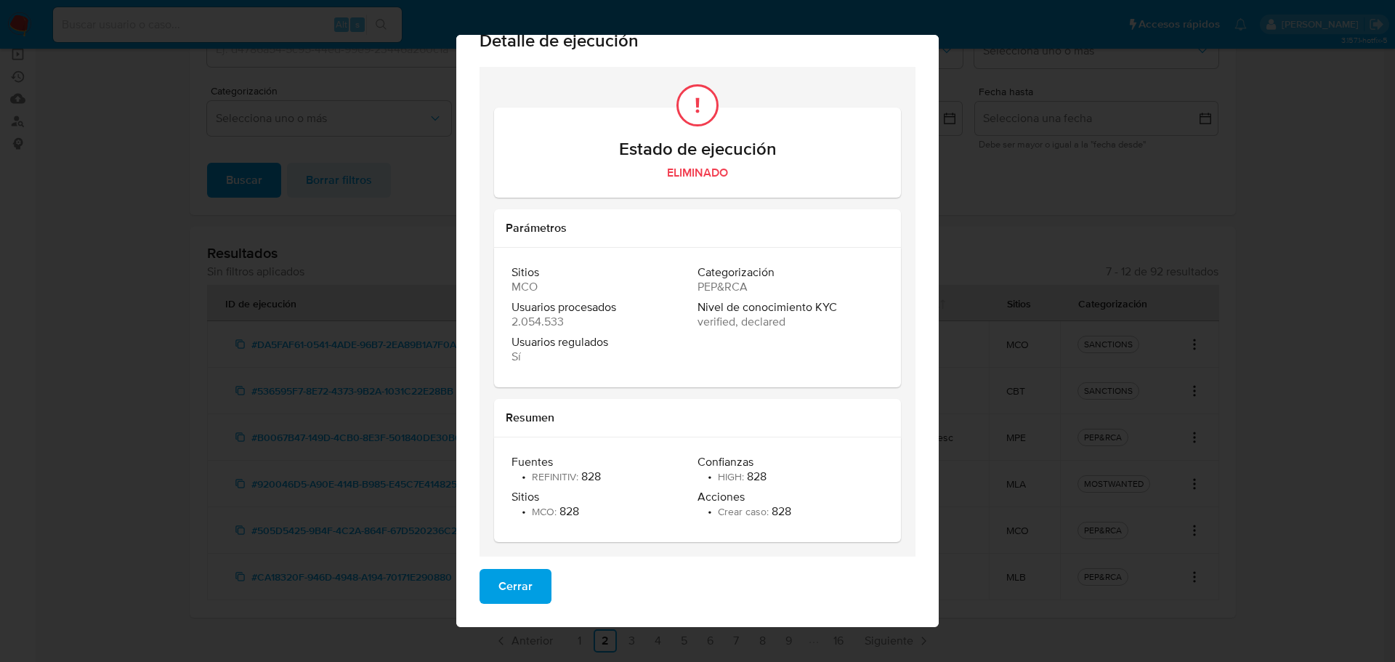
drag, startPoint x: 795, startPoint y: 514, endPoint x: 741, endPoint y: 517, distance: 54.6
click at [745, 516] on div "Acciones • Crear caso : 828" at bounding box center [790, 504] width 186 height 29
click at [739, 518] on span "Crear caso :" at bounding box center [745, 511] width 54 height 15
click at [522, 580] on span "Cerrar" at bounding box center [515, 586] width 34 height 32
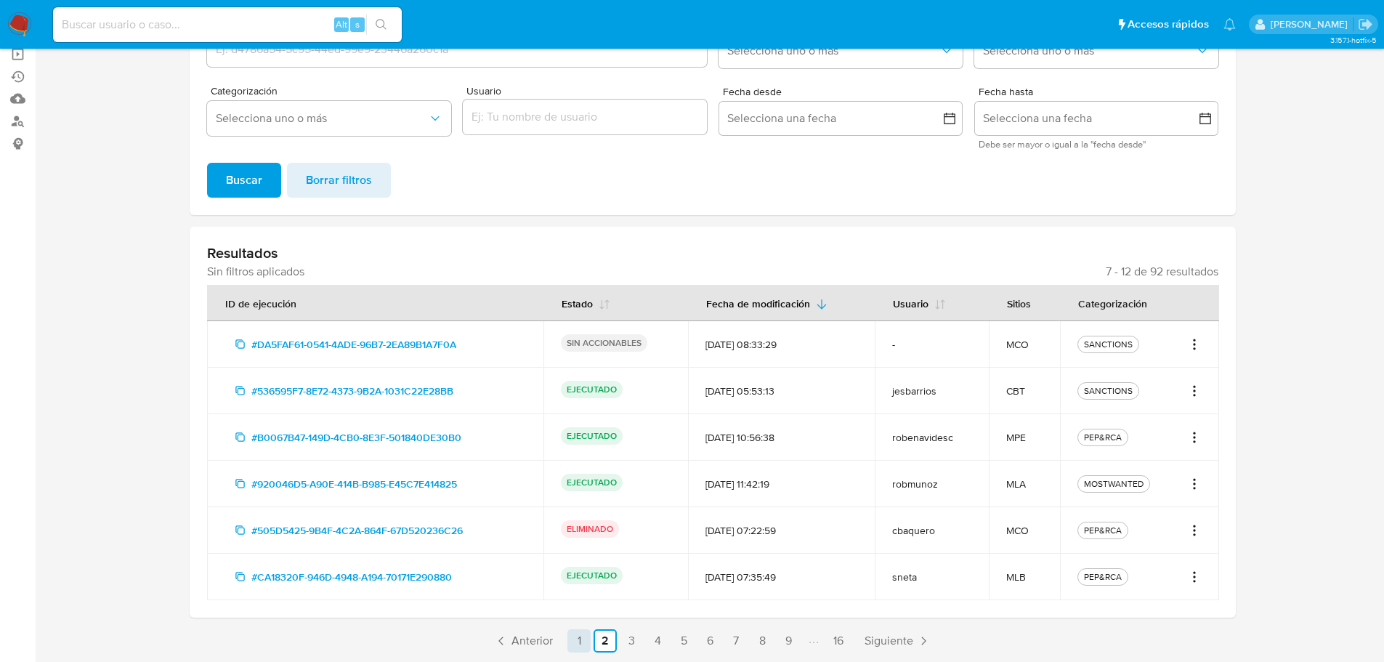
click at [585, 641] on link "1" at bounding box center [578, 640] width 23 height 23
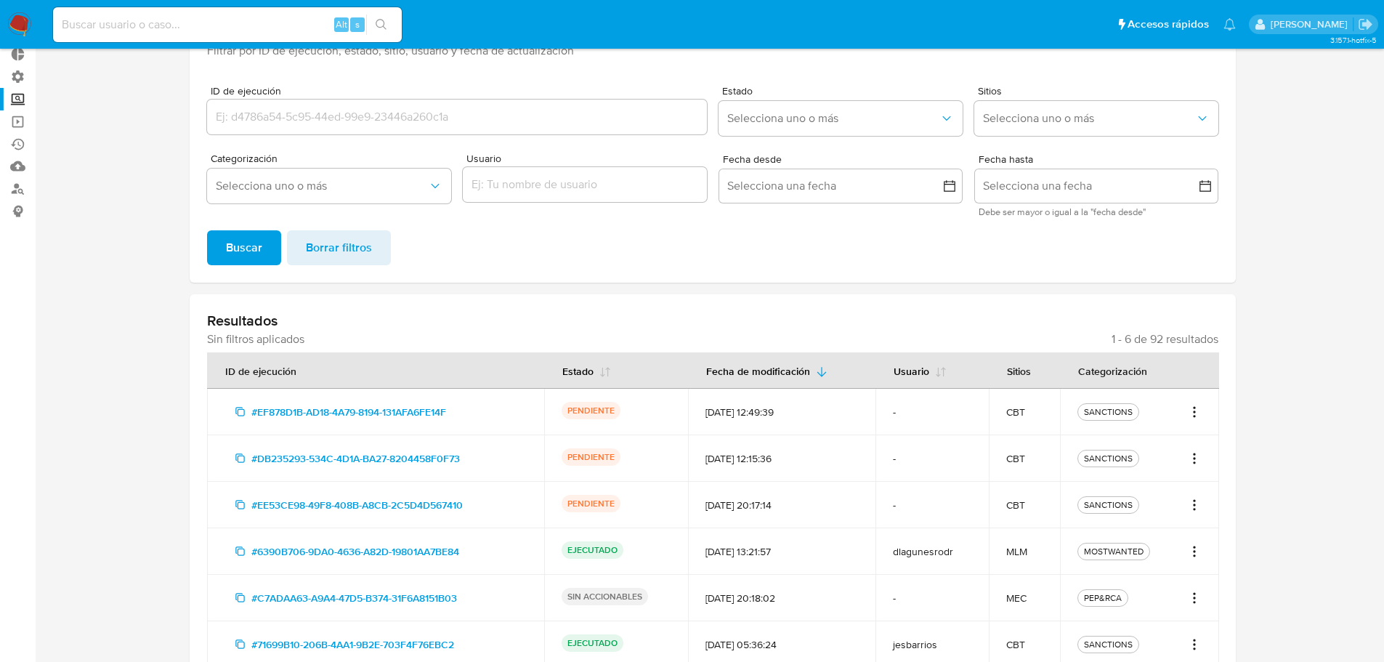
scroll to position [0, 0]
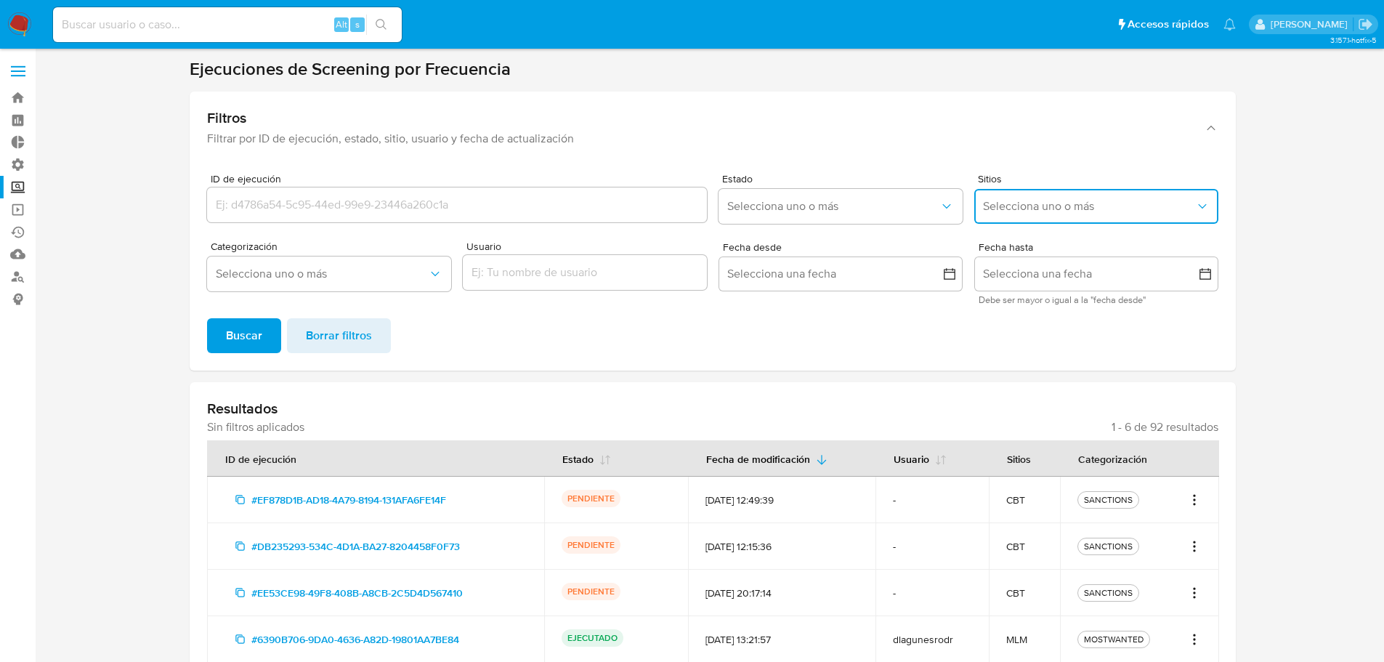
click at [1044, 200] on span "Selecciona uno o más" at bounding box center [1089, 206] width 212 height 15
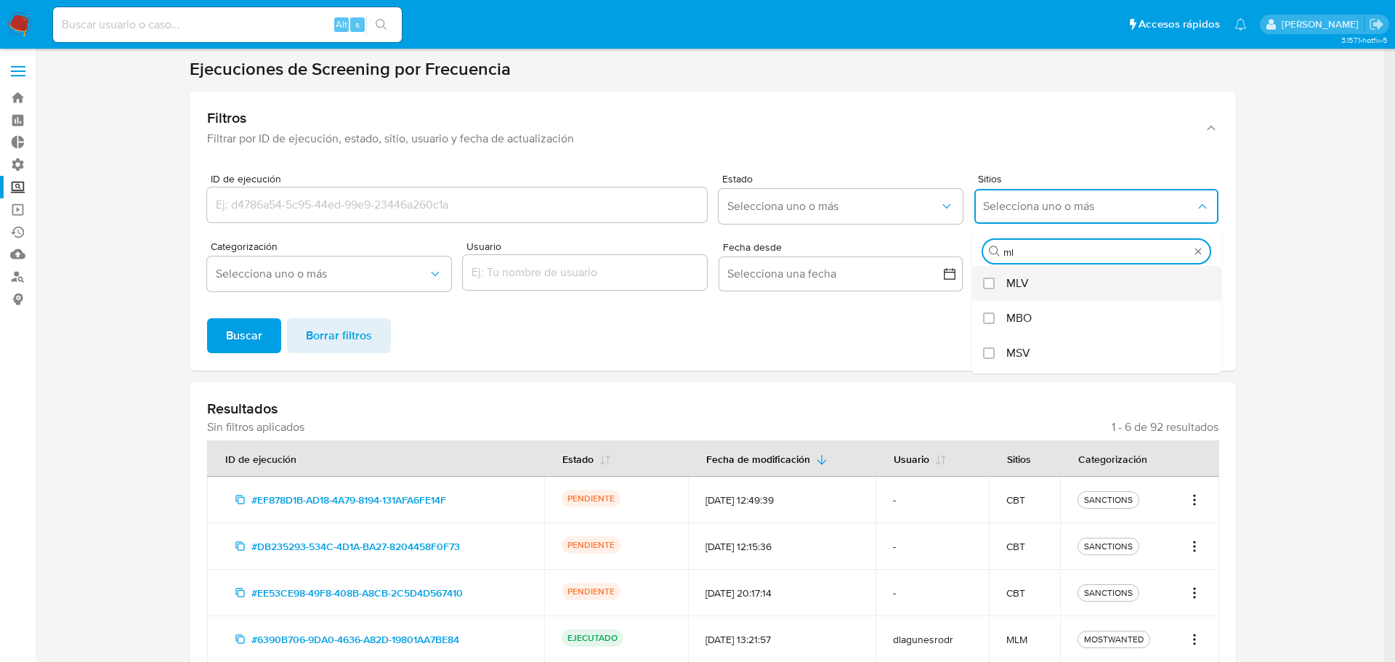
type input "mlb"
click at [1043, 277] on div "MLB" at bounding box center [1103, 283] width 195 height 35
checkbox input "true"
click at [304, 283] on button "Selecciona uno o más" at bounding box center [323, 273] width 244 height 35
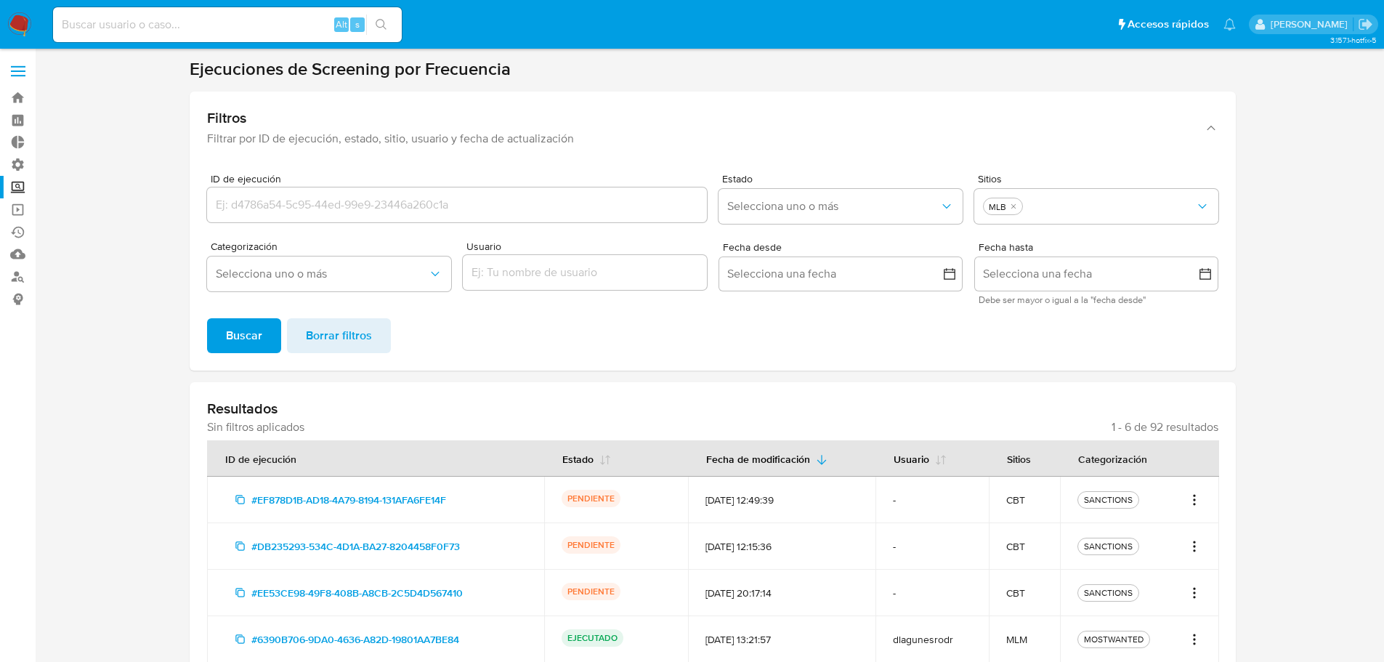
click at [731, 351] on div "Buscar Borrar filtros" at bounding box center [712, 335] width 1011 height 35
click at [236, 346] on span "Buscar" at bounding box center [244, 336] width 36 height 32
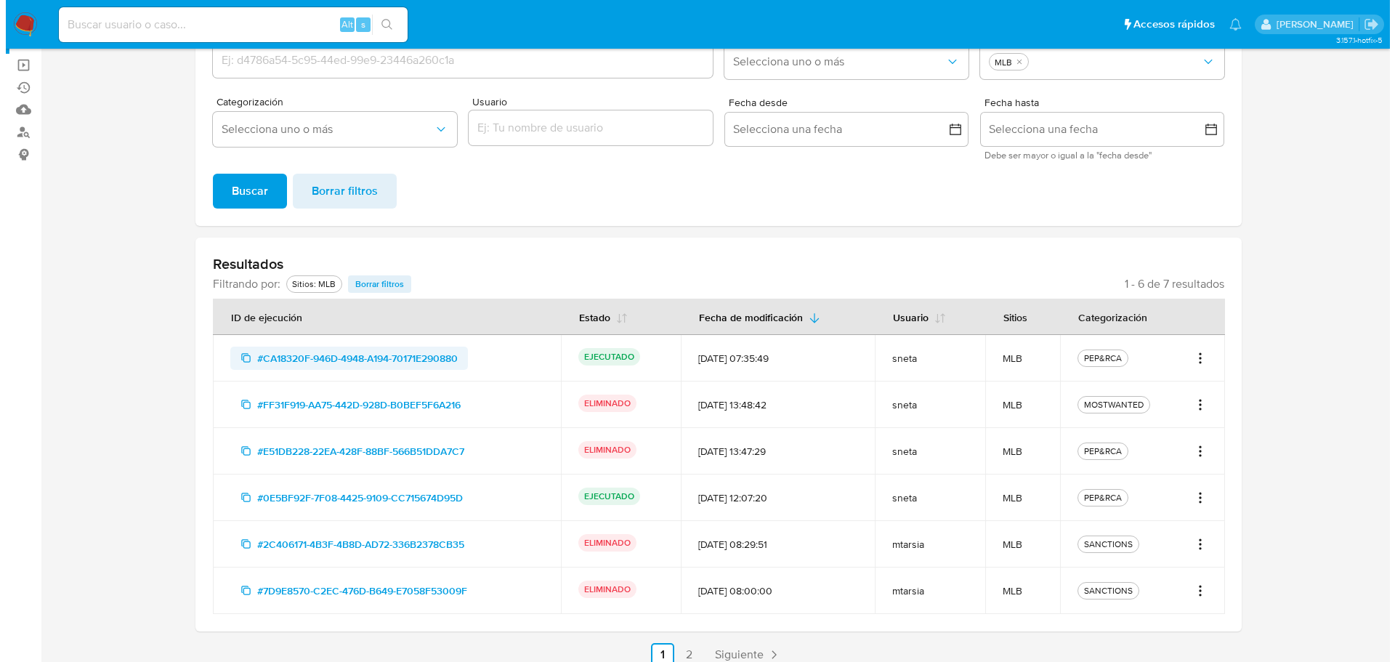
scroll to position [145, 0]
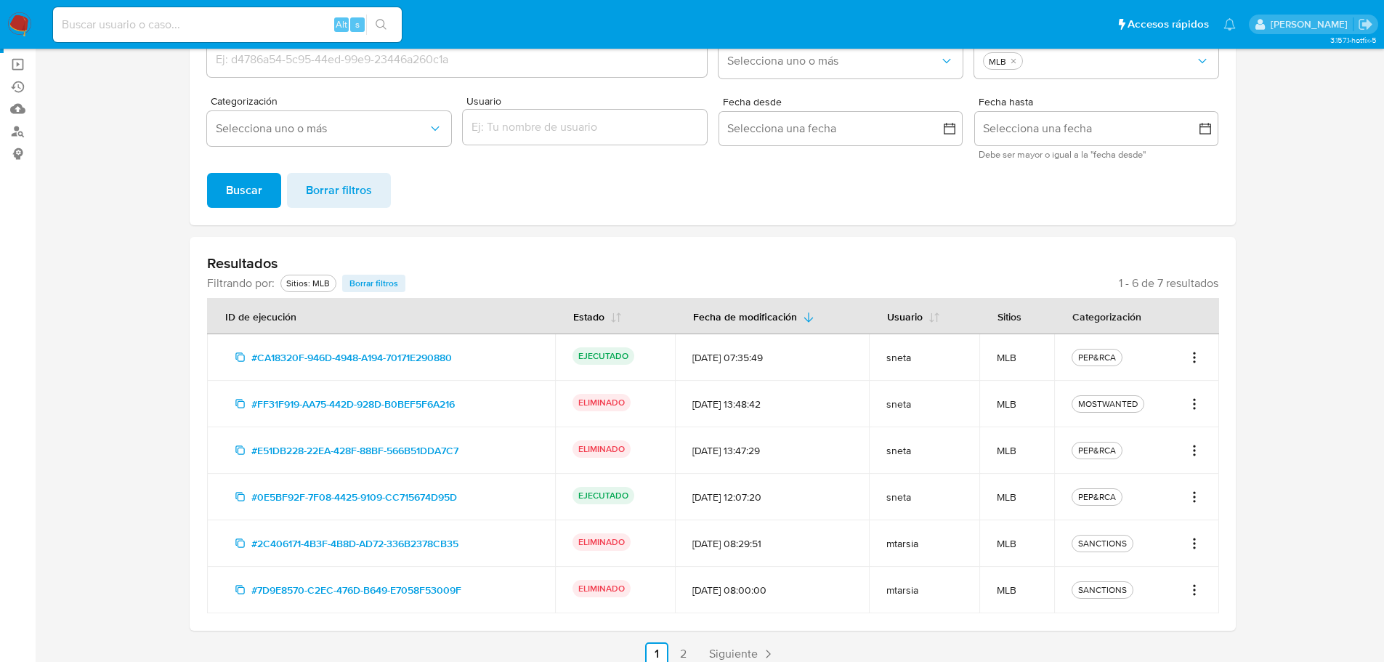
drag, startPoint x: 728, startPoint y: 357, endPoint x: 719, endPoint y: 358, distance: 8.7
click at [719, 358] on div "[DATE] 07:35:49" at bounding box center [772, 357] width 160 height 13
click at [1193, 361] on icon "Acciones" at bounding box center [1193, 361] width 1 height 1
click at [1181, 385] on button "Ver detalles" at bounding box center [1146, 389] width 109 height 35
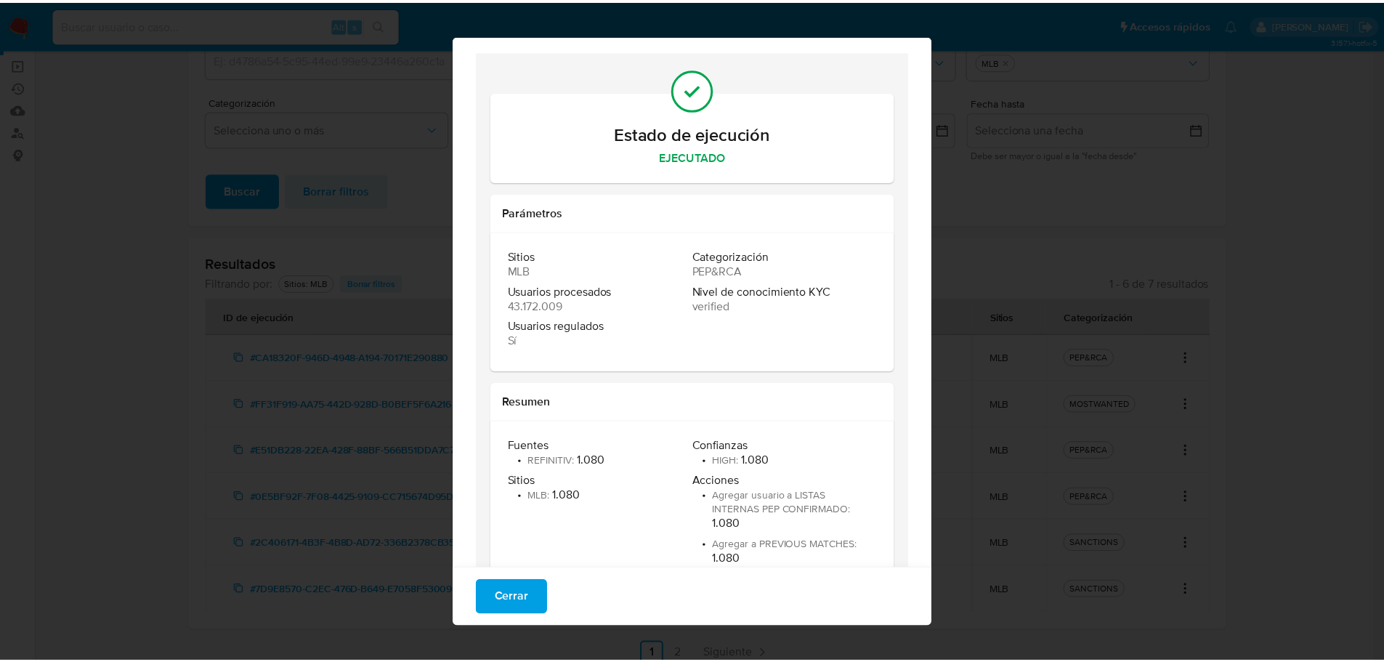
scroll to position [78, 0]
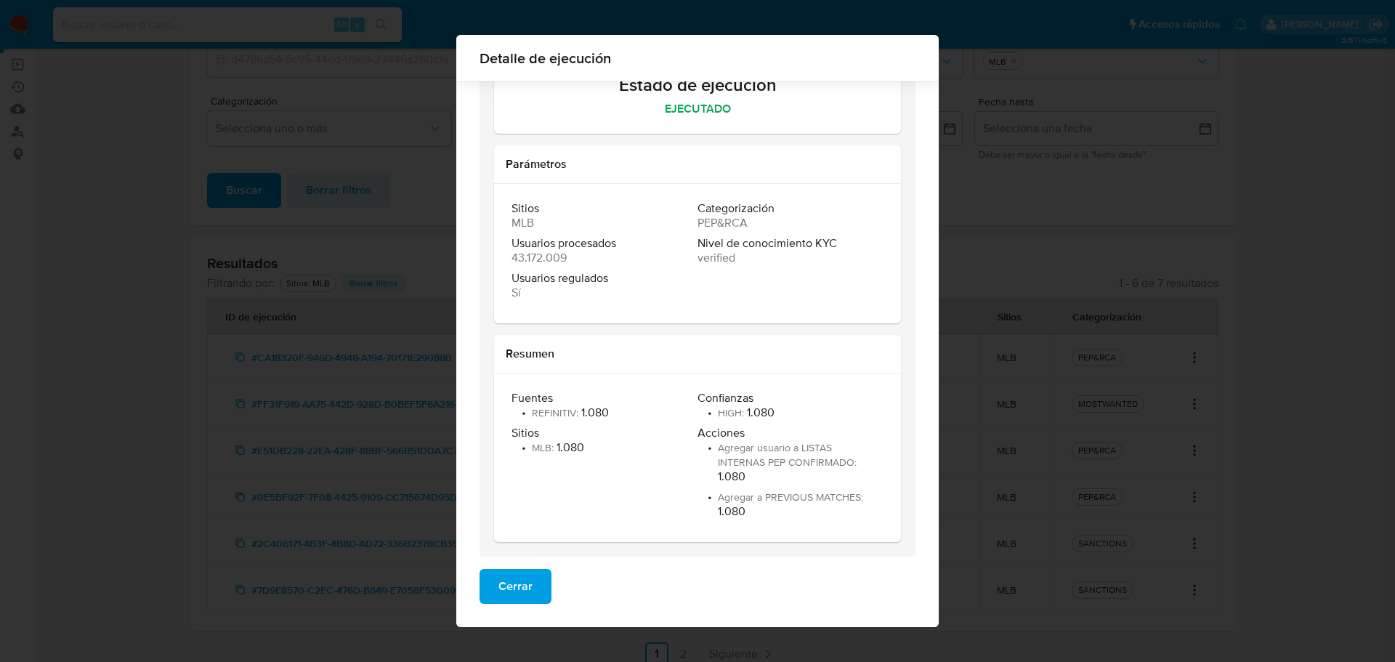
click at [521, 585] on span "Cerrar" at bounding box center [515, 586] width 34 height 32
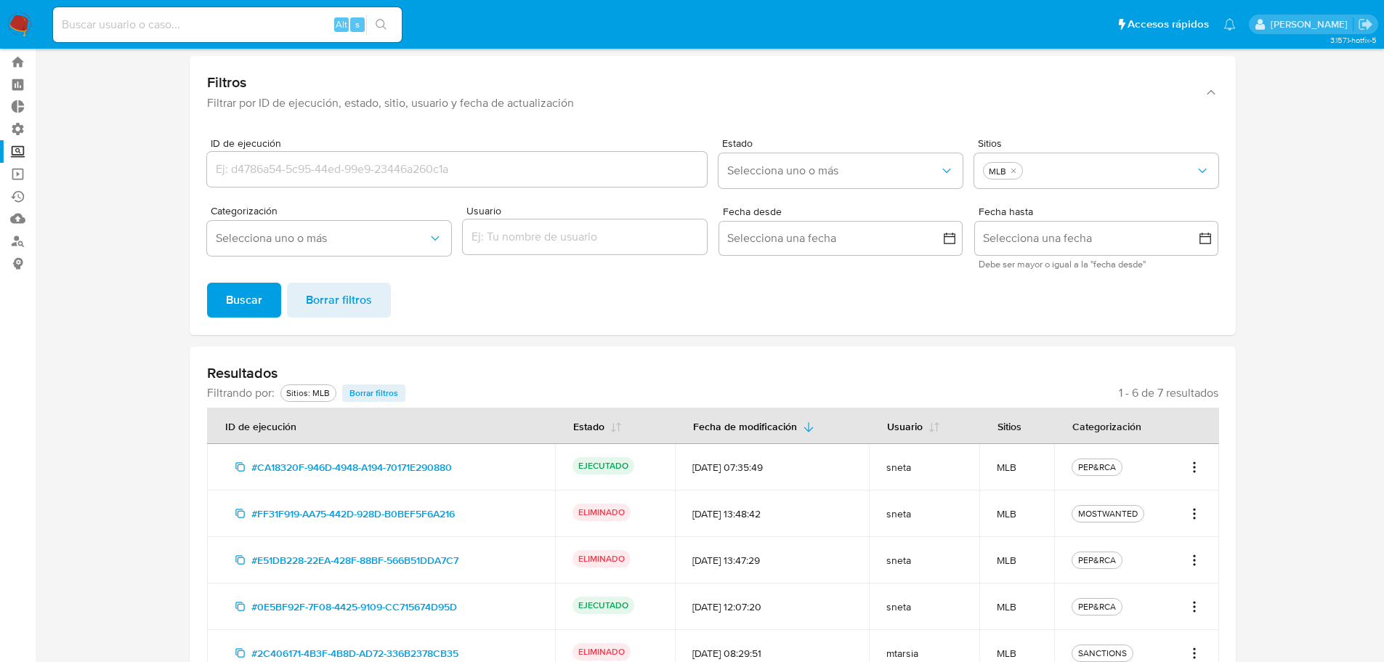
scroll to position [0, 0]
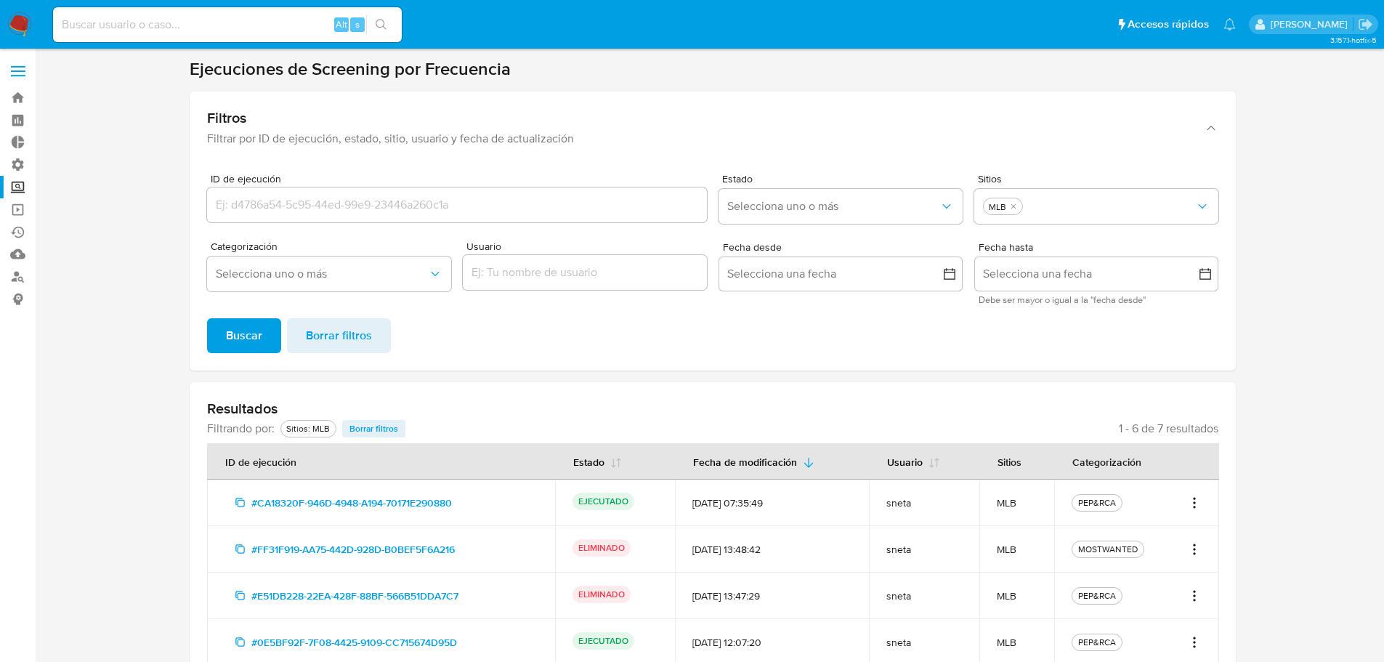
click at [16, 77] on label at bounding box center [18, 71] width 36 height 31
click at [0, 0] on input "checkbox" at bounding box center [0, 0] width 0 height 0
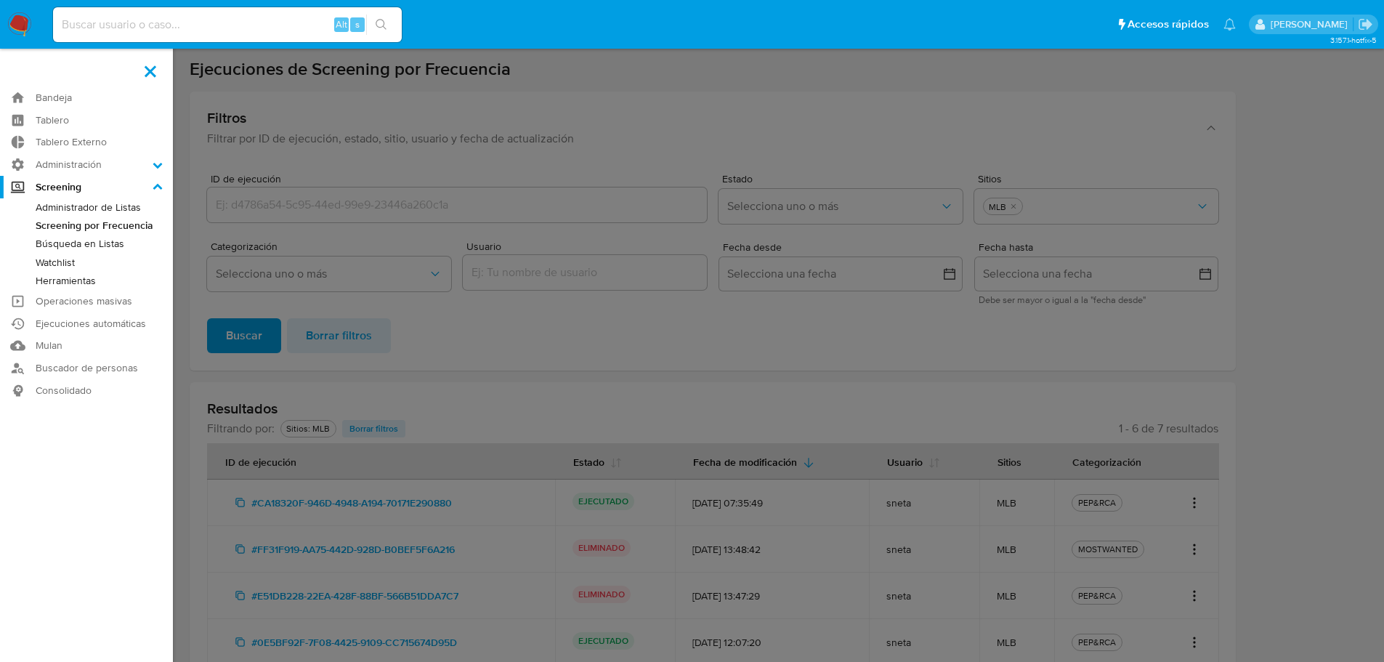
click at [147, 82] on label at bounding box center [150, 71] width 36 height 31
click at [0, 0] on input "checkbox" at bounding box center [0, 0] width 0 height 0
